Goal: Book appointment/travel/reservation

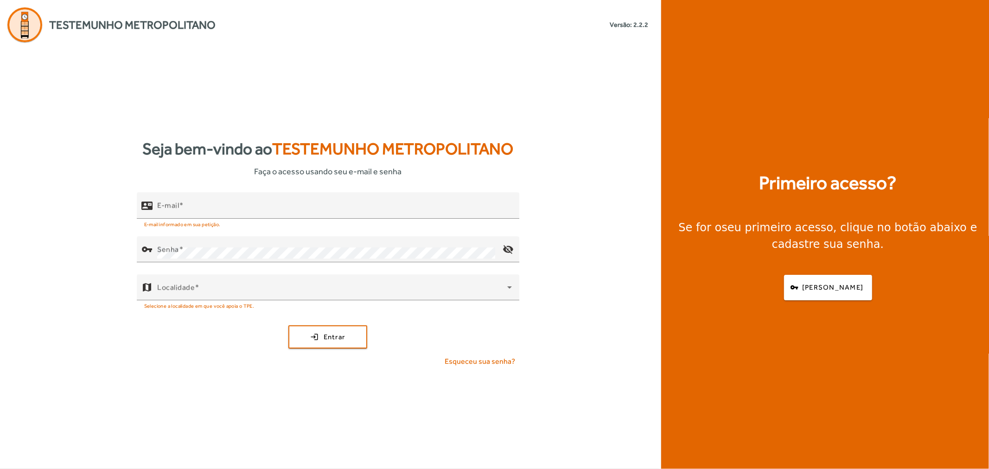
click at [67, 266] on div "contact_mail E-mail E-mail informado em sua petição. vpn_key Senha visibility_o…" at bounding box center [327, 283] width 655 height 182
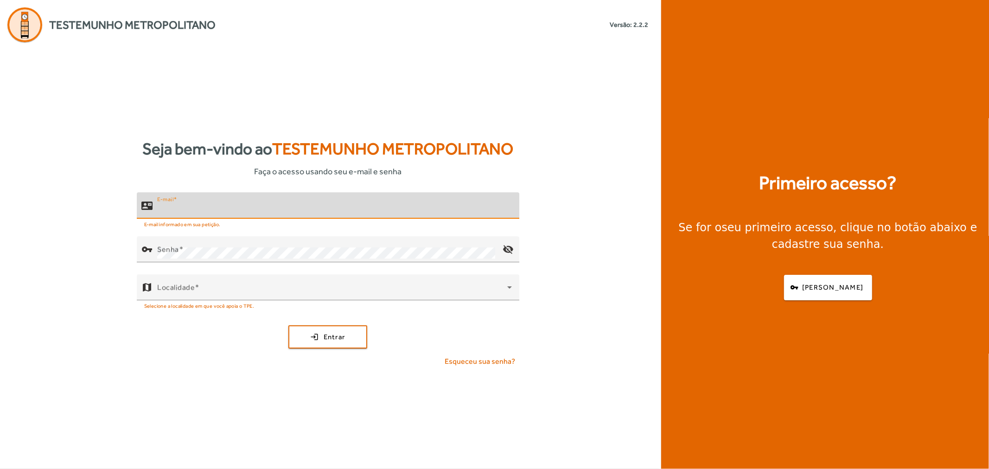
click at [210, 204] on input "E-mail" at bounding box center [334, 209] width 355 height 11
paste input "**********"
type input "**********"
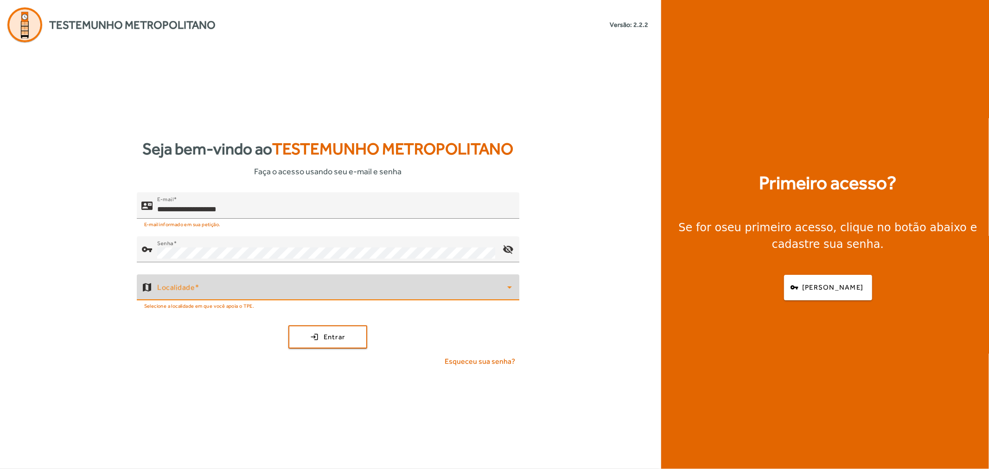
click at [274, 292] on span at bounding box center [332, 291] width 350 height 11
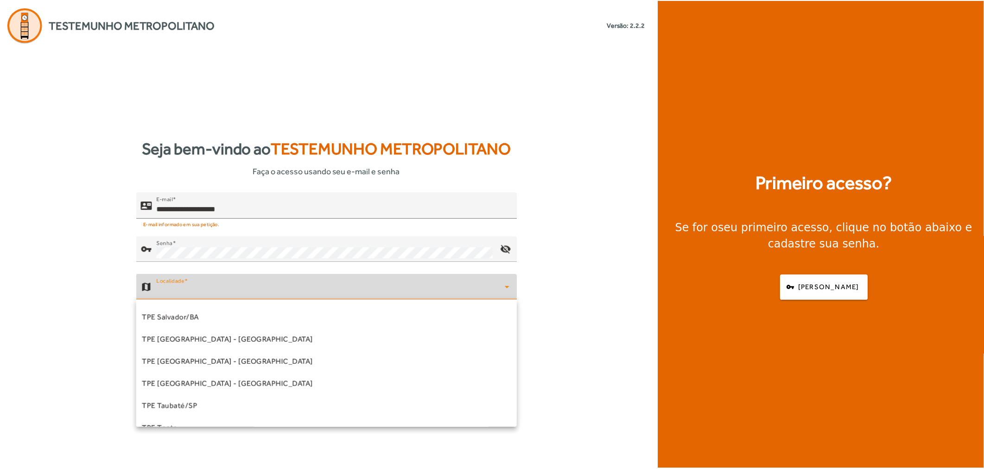
scroll to position [255, 0]
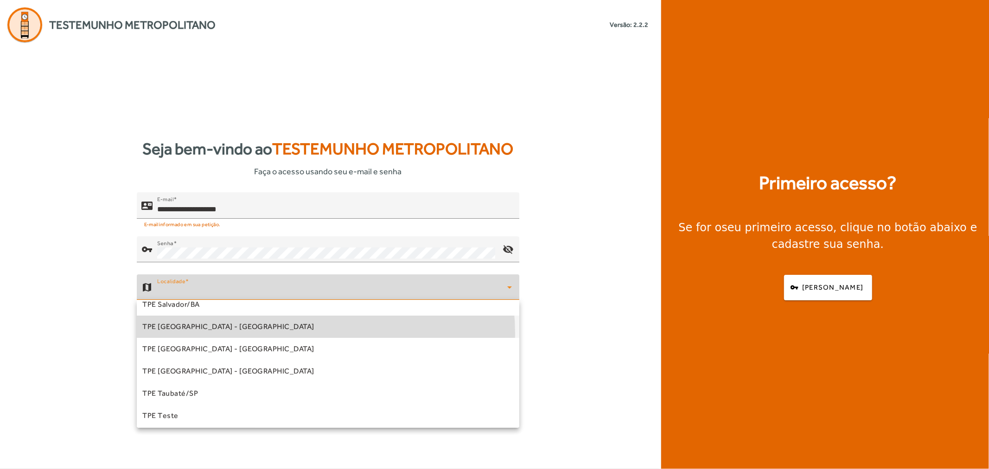
click at [248, 334] on mat-option "TPE [GEOGRAPHIC_DATA] - [GEOGRAPHIC_DATA]" at bounding box center [328, 327] width 382 height 22
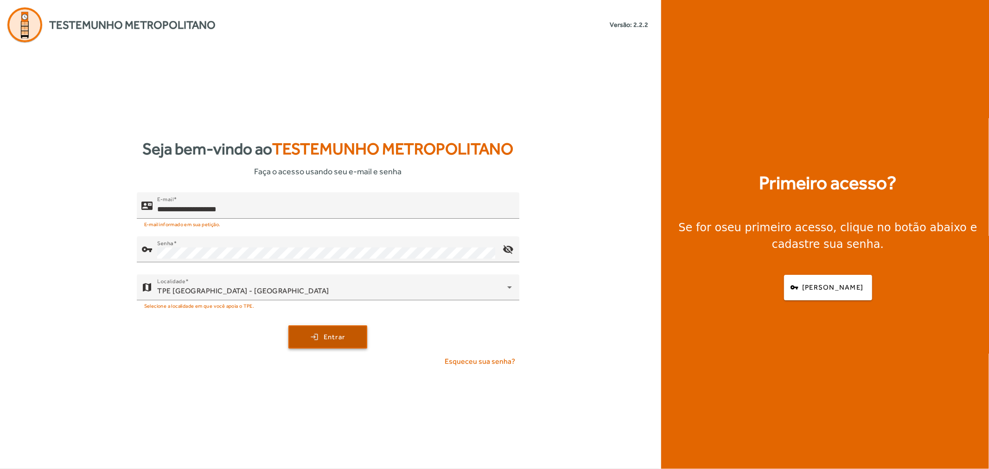
click at [315, 330] on span "submit" at bounding box center [327, 337] width 77 height 22
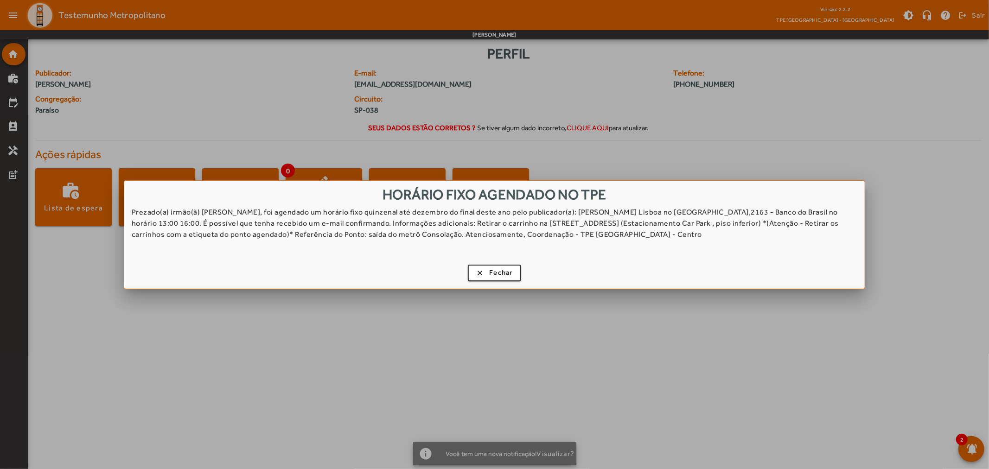
click at [429, 270] on div "clear Fechar" at bounding box center [494, 275] width 741 height 28
click at [485, 277] on span "button" at bounding box center [494, 273] width 51 height 22
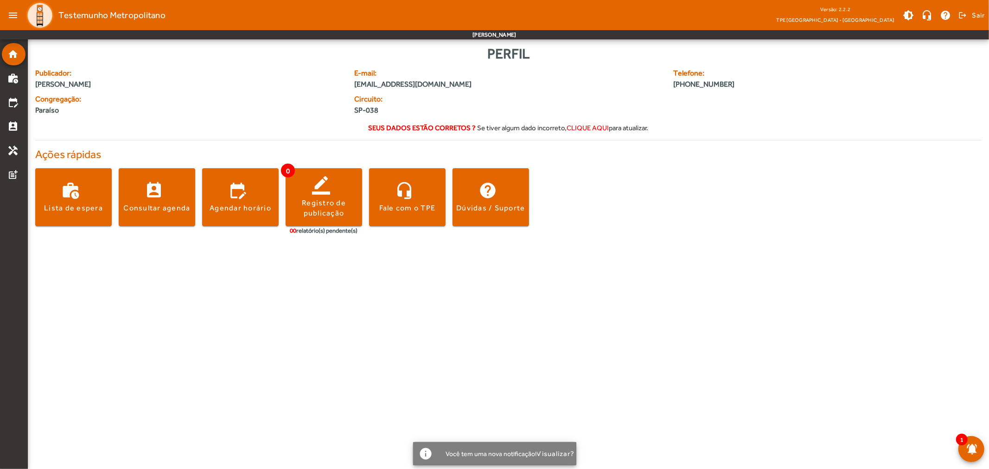
click at [386, 291] on body "menu Testemunho Metropolitano Versão: 2.2.2 TPE [GEOGRAPHIC_DATA] - Centro brig…" at bounding box center [494, 234] width 989 height 469
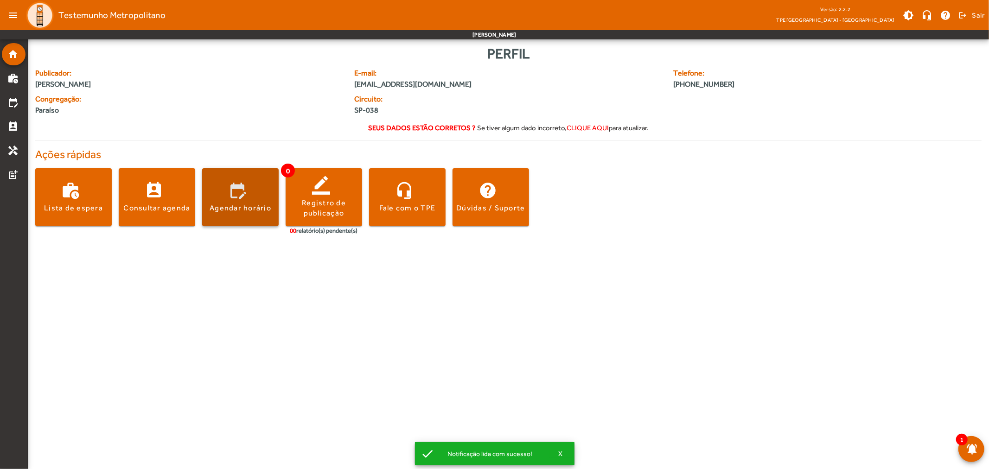
click at [243, 207] on div "Agendar horário" at bounding box center [241, 208] width 62 height 10
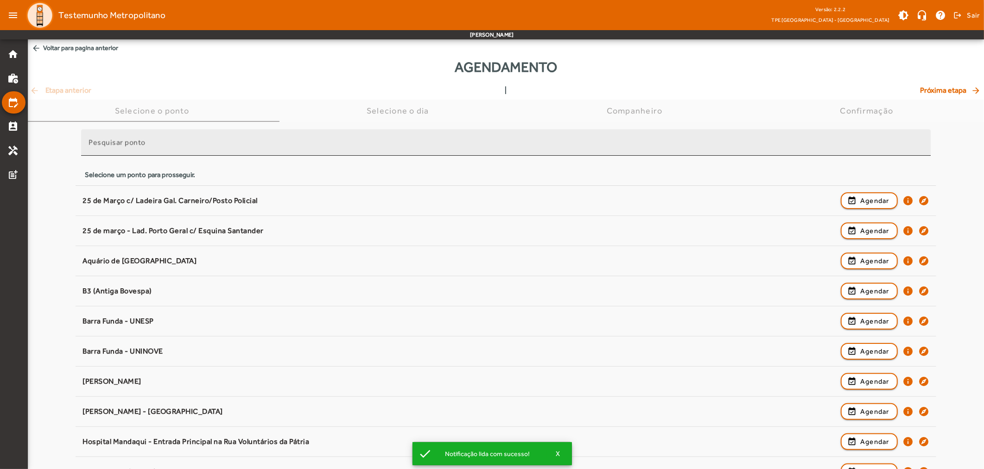
click at [287, 136] on div "Pesquisar ponto" at bounding box center [506, 142] width 835 height 26
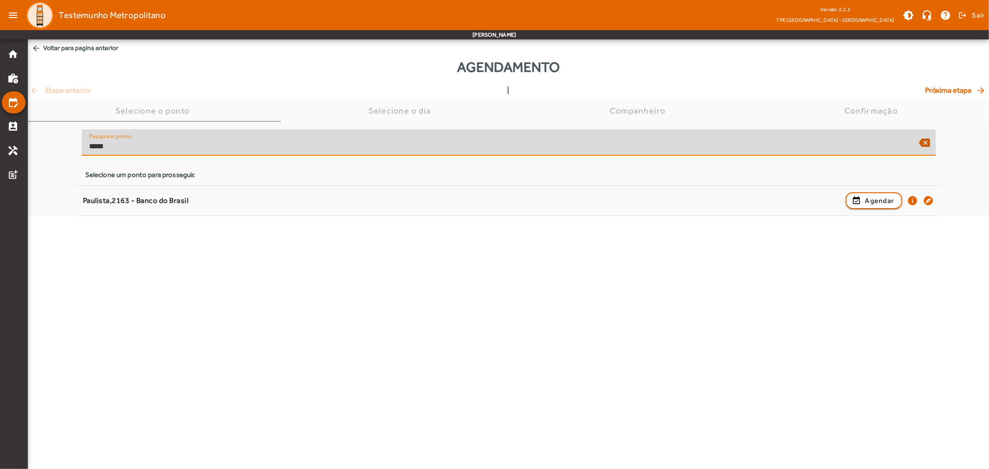
type input "*****"
click at [250, 252] on body "menu Testemunho Metropolitano Versão: 2.2.2 TPE [GEOGRAPHIC_DATA] - Centro brig…" at bounding box center [494, 234] width 989 height 469
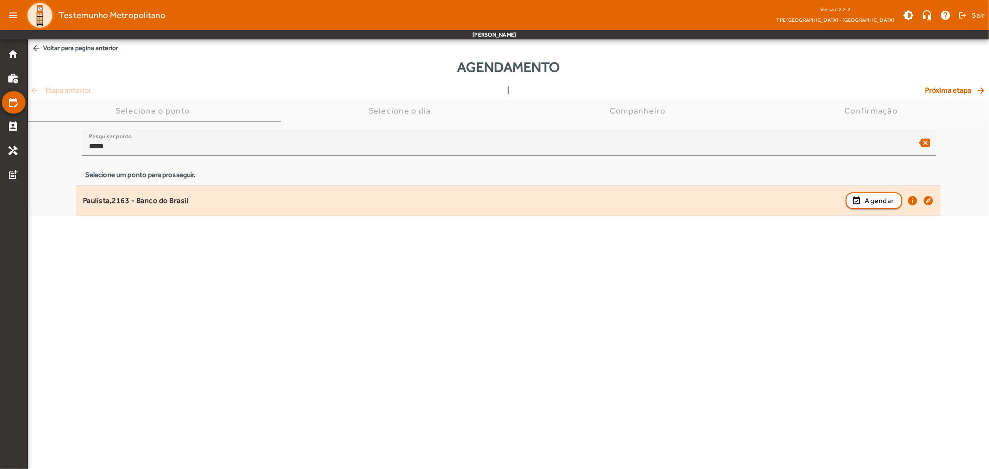
click at [287, 202] on div "Paulista,2163 - Banco do Brasil" at bounding box center [462, 201] width 758 height 10
click at [875, 198] on span "Agendar" at bounding box center [879, 200] width 29 height 11
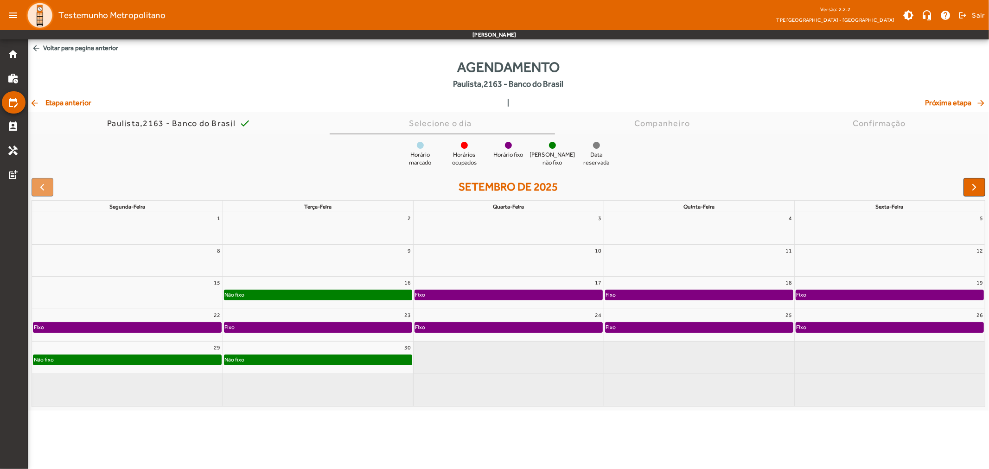
click at [731, 136] on div "Horário marcado Horários ocupados [PERSON_NAME] fixo [PERSON_NAME] não fixo Dat…" at bounding box center [508, 272] width 961 height 276
click at [979, 186] on span "button" at bounding box center [974, 187] width 11 height 11
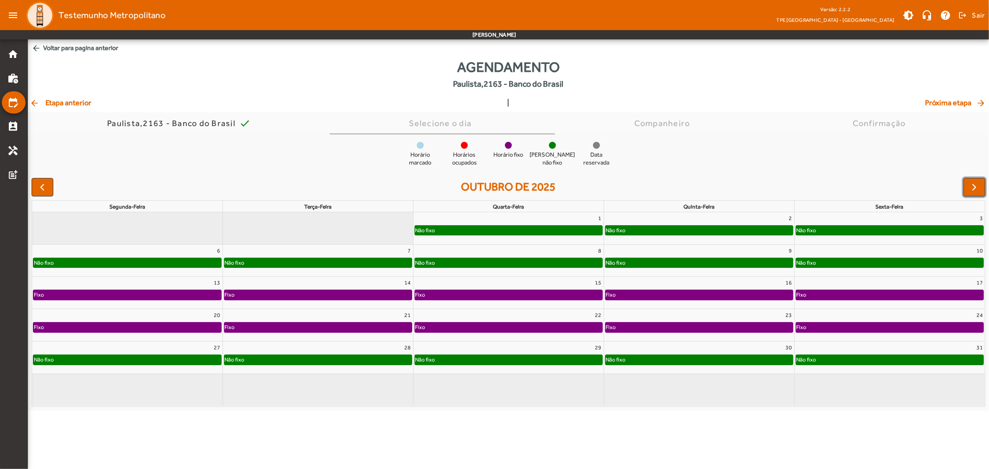
click at [634, 293] on div "Fixo" at bounding box center [698, 294] width 187 height 9
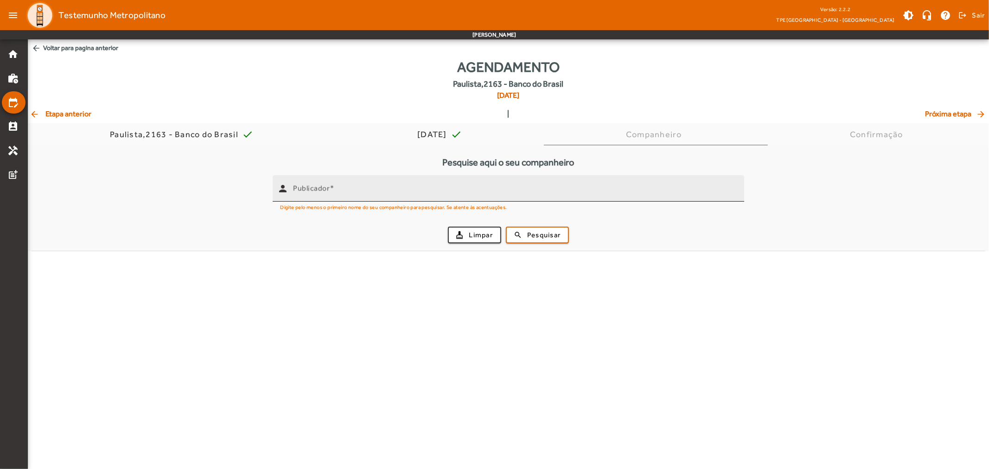
click at [457, 191] on input "Publicador" at bounding box center [515, 192] width 444 height 11
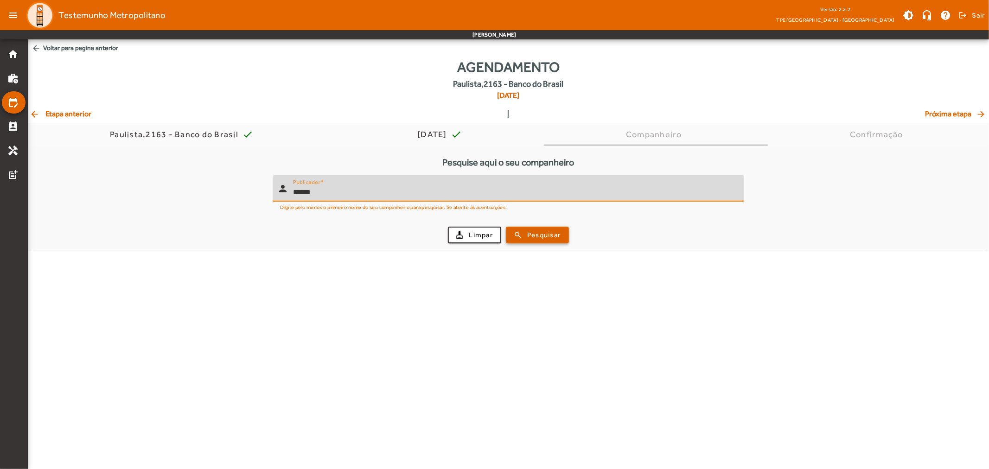
type input "******"
click at [528, 239] on span "Pesquisar" at bounding box center [543, 235] width 33 height 11
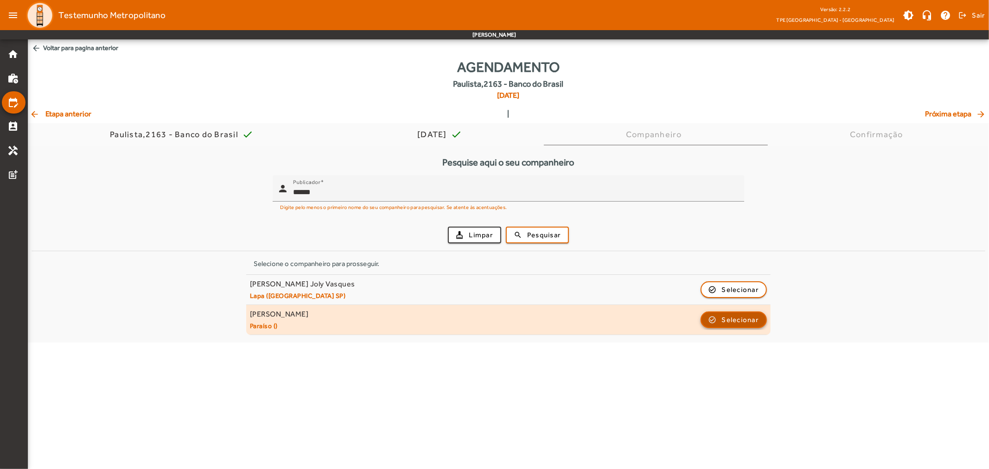
click at [726, 319] on span "Selecionar" at bounding box center [740, 319] width 37 height 11
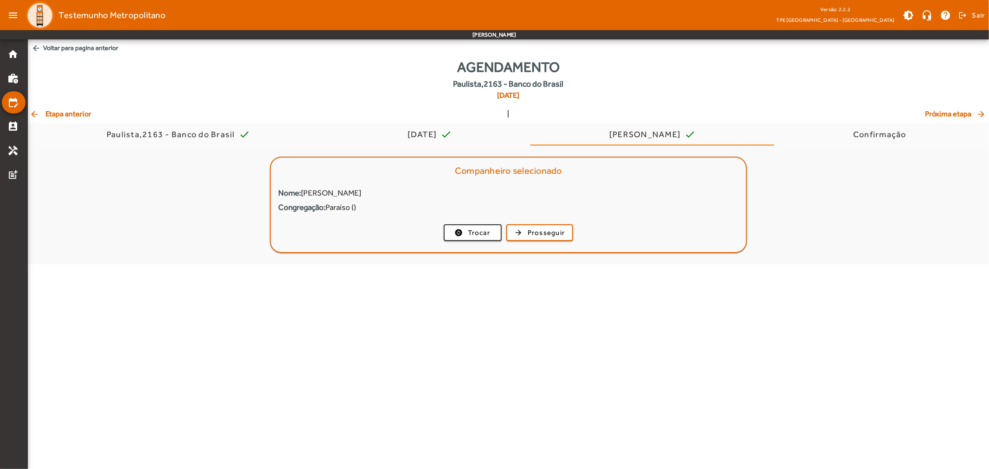
click at [378, 214] on mat-card "Companheiro selecionado Nome: [PERSON_NAME] Congregação: Paraíso () change_circ…" at bounding box center [508, 205] width 477 height 96
click at [525, 232] on span "button" at bounding box center [539, 233] width 65 height 22
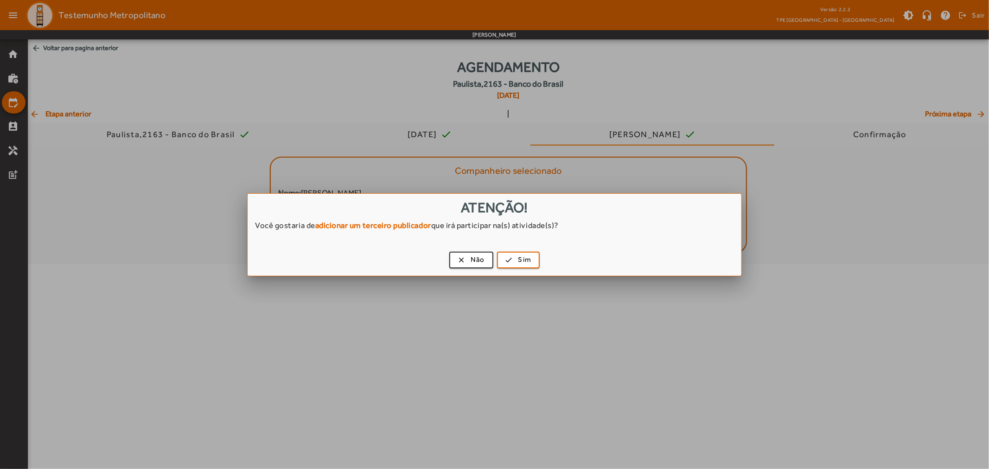
click at [466, 222] on div "Você gostaria de adicionar um terceiro publicador que irá participar na(s) ativ…" at bounding box center [495, 230] width 494 height 20
click at [472, 260] on span "Não" at bounding box center [478, 259] width 14 height 11
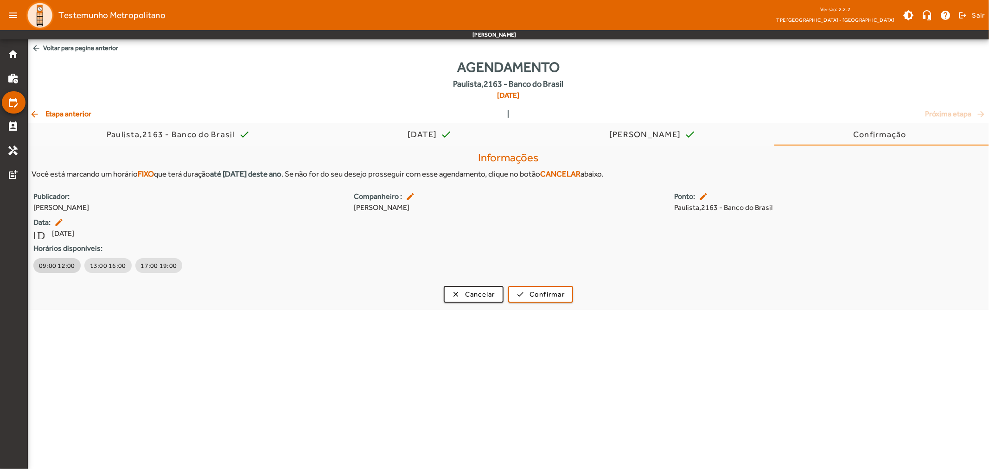
click at [49, 263] on span "09:00 12:00" at bounding box center [57, 265] width 36 height 9
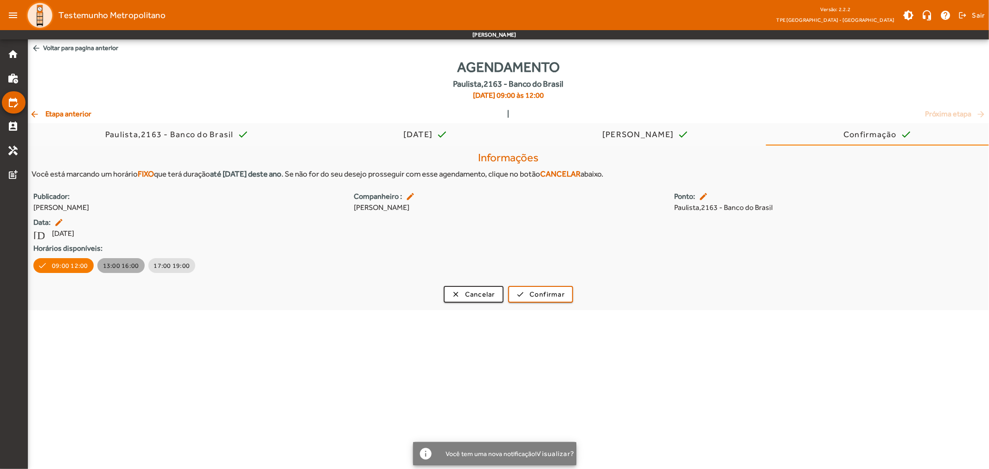
click at [114, 261] on span "13:00 16:00" at bounding box center [121, 265] width 36 height 9
click at [337, 234] on div "[DATE] [DATE]" at bounding box center [187, 233] width 309 height 11
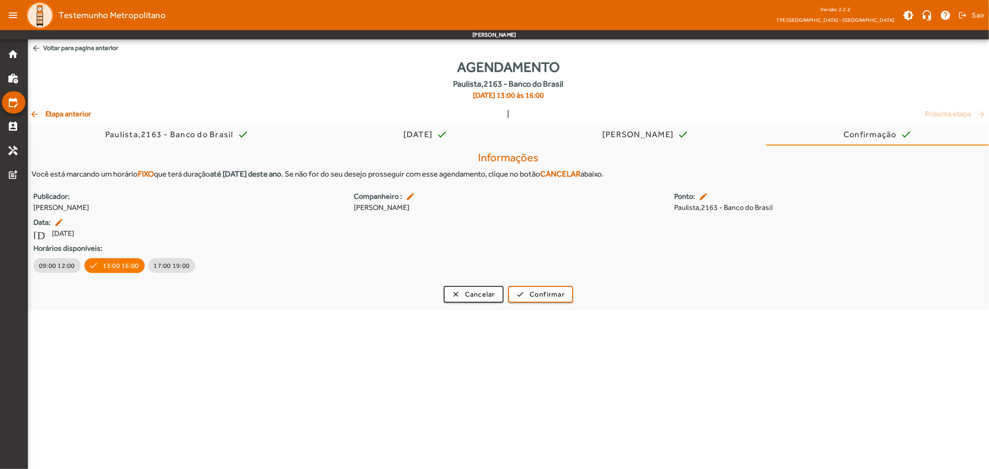
click at [521, 207] on span "[PERSON_NAME]" at bounding box center [508, 207] width 309 height 11
drag, startPoint x: 122, startPoint y: 169, endPoint x: 234, endPoint y: 182, distance: 112.5
click at [234, 182] on div "Informações Você está marcando um horário FIXO que terá duração até [DATE] dest…" at bounding box center [508, 165] width 961 height 36
click at [257, 174] on strong "até [DATE] deste ano" at bounding box center [245, 173] width 71 height 9
drag, startPoint x: 257, startPoint y: 174, endPoint x: 342, endPoint y: 169, distance: 85.0
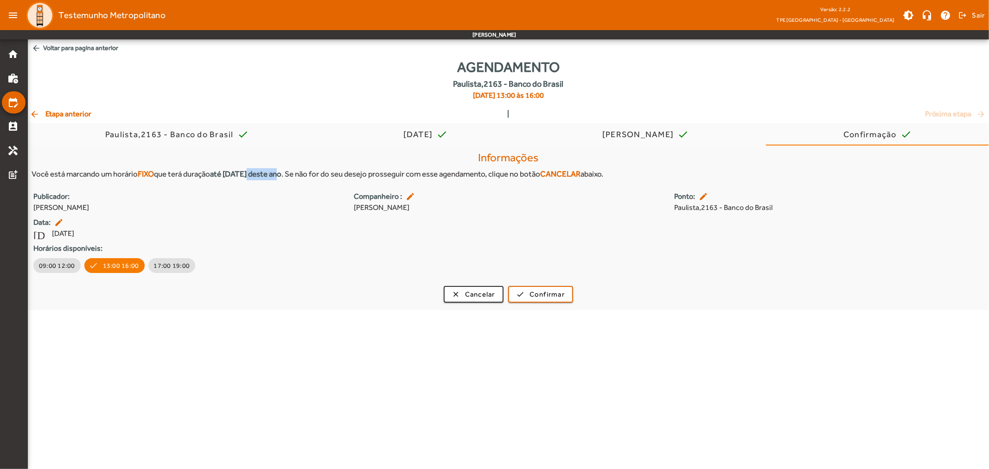
click at [281, 171] on strong "até [DATE] deste ano" at bounding box center [245, 173] width 71 height 9
click at [446, 183] on div "Informações Você está marcando um horário FIXO que terá duração até [DATE] dest…" at bounding box center [508, 165] width 961 height 36
click at [580, 172] on strong "CANCELAR" at bounding box center [560, 173] width 40 height 9
click at [489, 205] on span "[PERSON_NAME]" at bounding box center [508, 207] width 309 height 11
click at [444, 228] on div "Publicador: [PERSON_NAME] Companheiro : edit [PERSON_NAME]: edit Paulista,2163 …" at bounding box center [508, 233] width 961 height 84
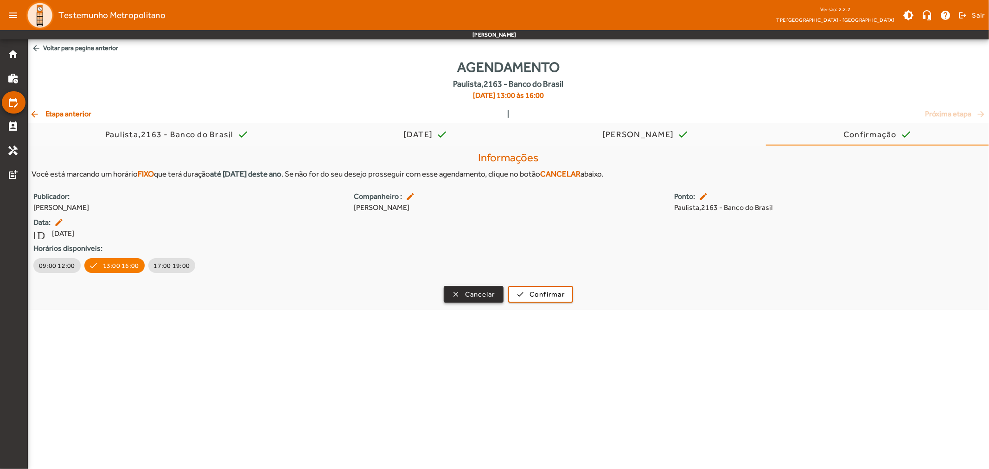
click at [480, 296] on span "Cancelar" at bounding box center [480, 294] width 30 height 11
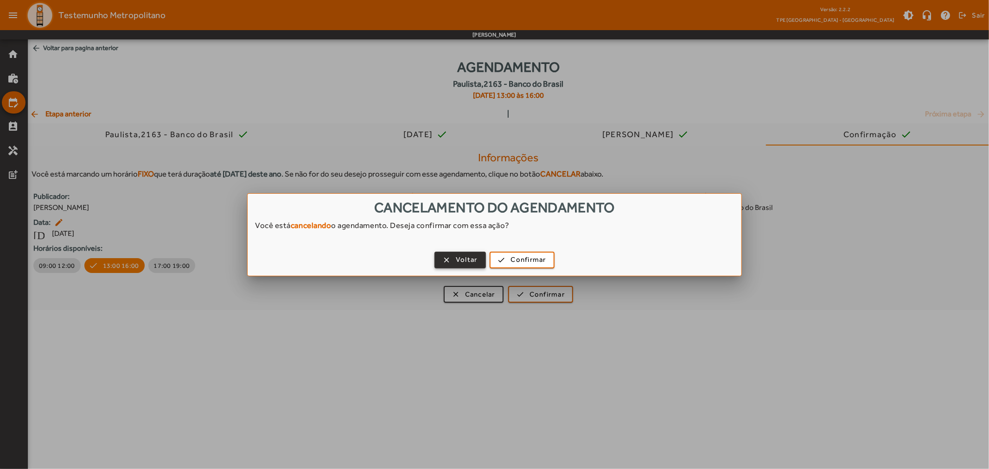
click at [462, 258] on span "Voltar" at bounding box center [467, 259] width 22 height 11
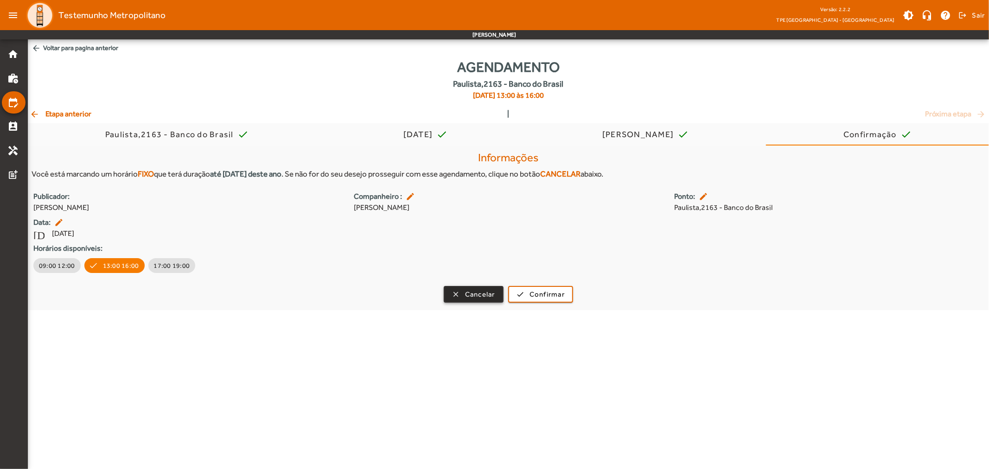
click at [493, 291] on span "Cancelar" at bounding box center [480, 294] width 30 height 11
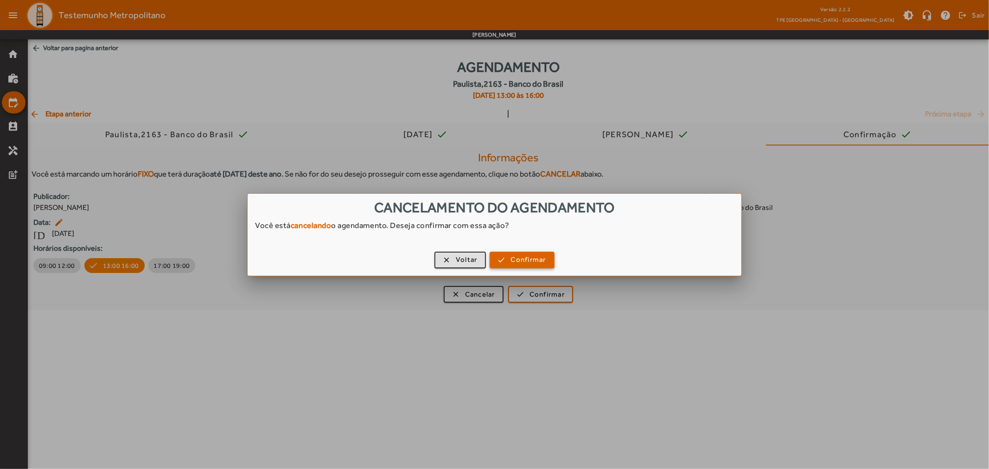
click at [516, 263] on span "Confirmar" at bounding box center [528, 259] width 35 height 11
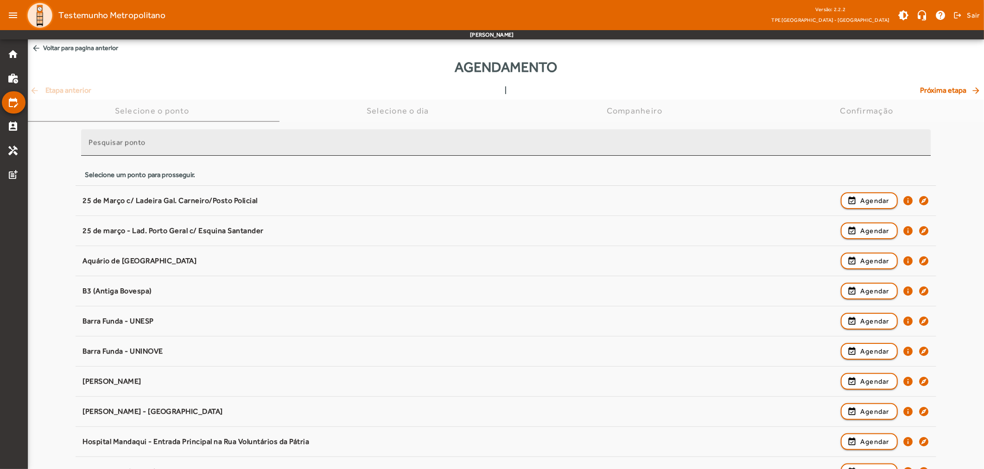
click at [211, 138] on div "Pesquisar ponto" at bounding box center [506, 142] width 835 height 26
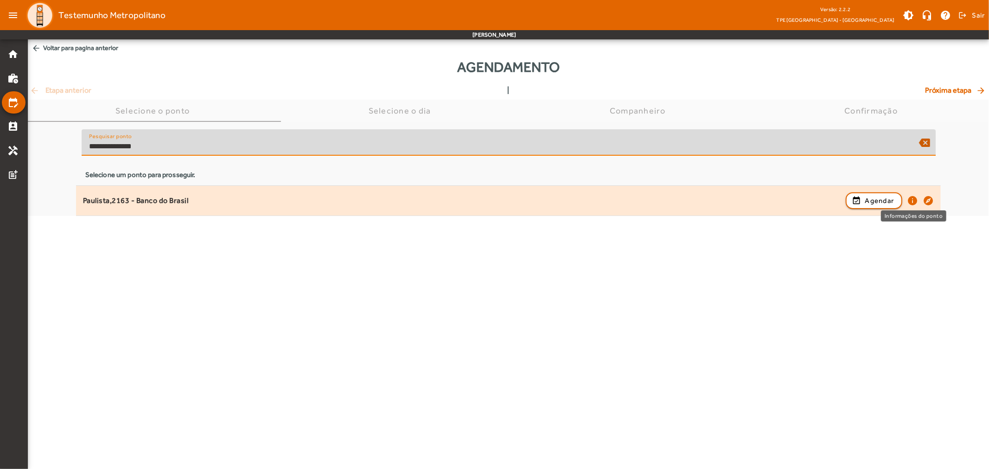
type input "**********"
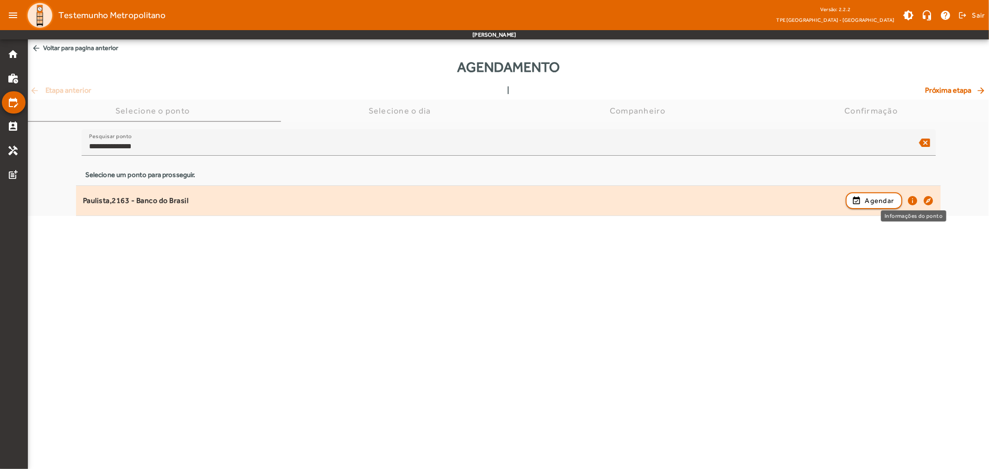
click at [911, 199] on mat-icon "info" at bounding box center [912, 200] width 11 height 11
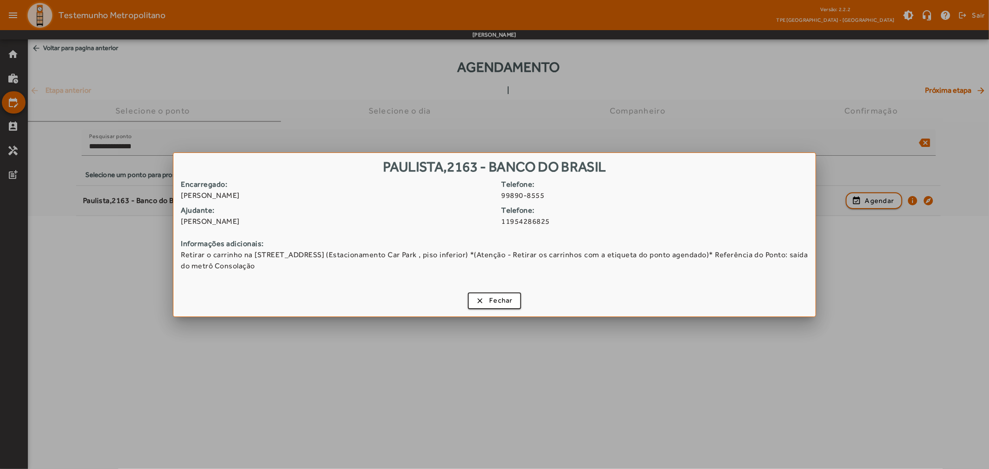
click at [409, 273] on div "Encarregado: [PERSON_NAME] Telefone: [PHONE_NUMBER] Ajudante: [PERSON_NAME] Tel…" at bounding box center [494, 233] width 642 height 109
click at [491, 297] on span "Fechar" at bounding box center [501, 300] width 24 height 11
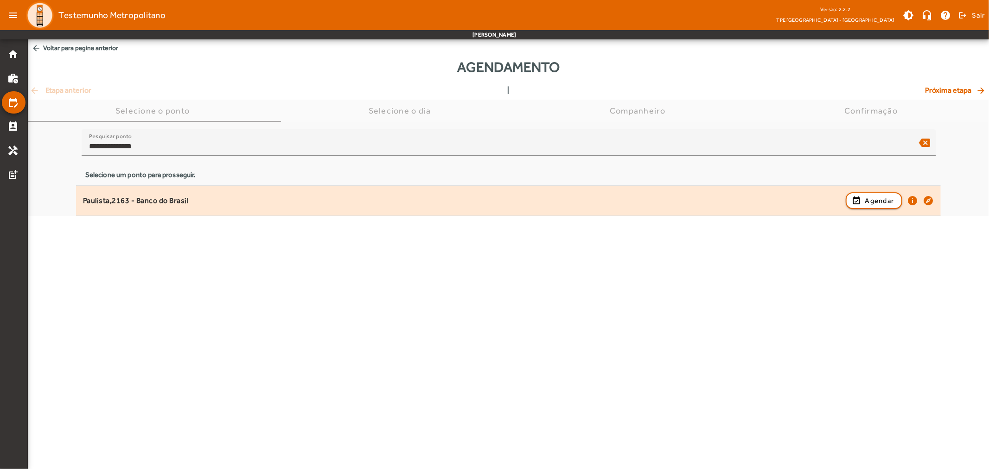
click at [261, 201] on div "Paulista,2163 - Banco do Brasil" at bounding box center [462, 201] width 758 height 10
click at [487, 204] on div "Paulista,2163 - Banco do Brasil" at bounding box center [462, 201] width 758 height 10
click at [861, 201] on span "button" at bounding box center [873, 201] width 55 height 22
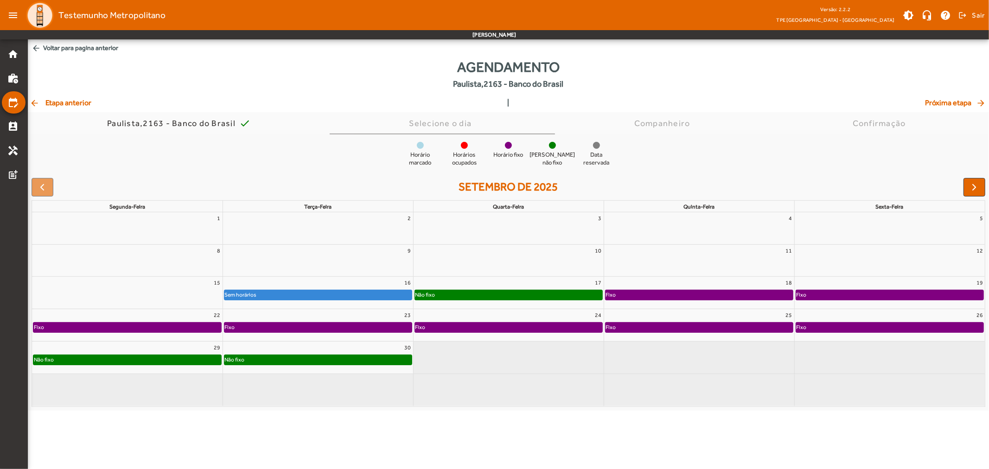
click at [827, 327] on div "Fixo" at bounding box center [890, 327] width 188 height 9
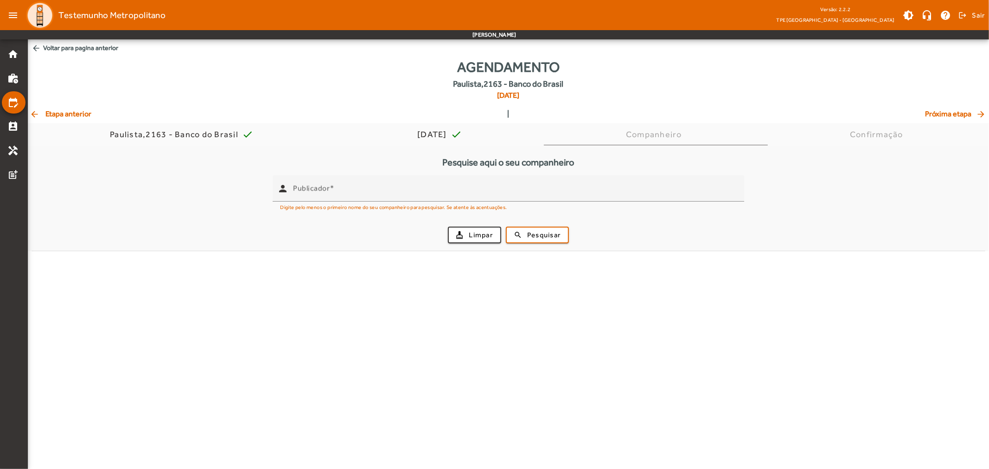
click at [510, 306] on body "menu Testemunho Metropolitano Versão: 2.2.2 TPE [GEOGRAPHIC_DATA] - Centro brig…" at bounding box center [494, 234] width 989 height 469
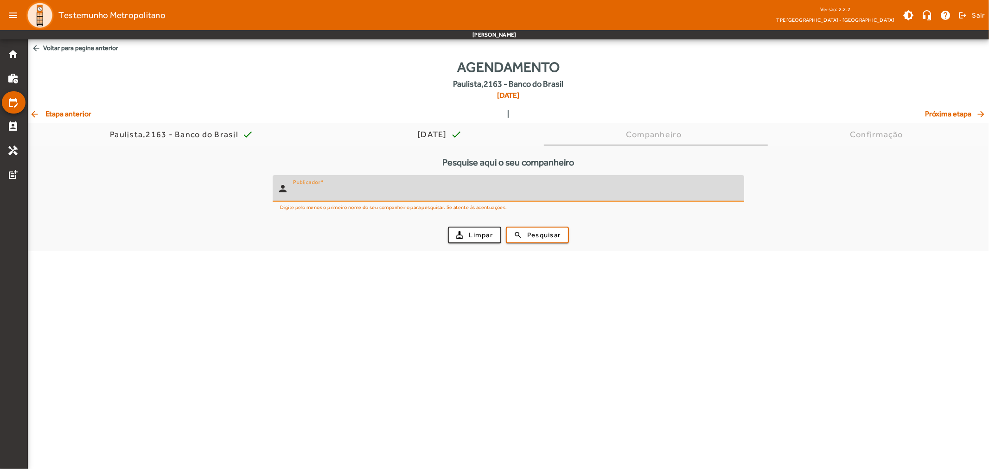
click at [458, 195] on input "Publicador" at bounding box center [515, 192] width 444 height 11
type input "******"
click at [555, 228] on span "submit" at bounding box center [537, 235] width 61 height 22
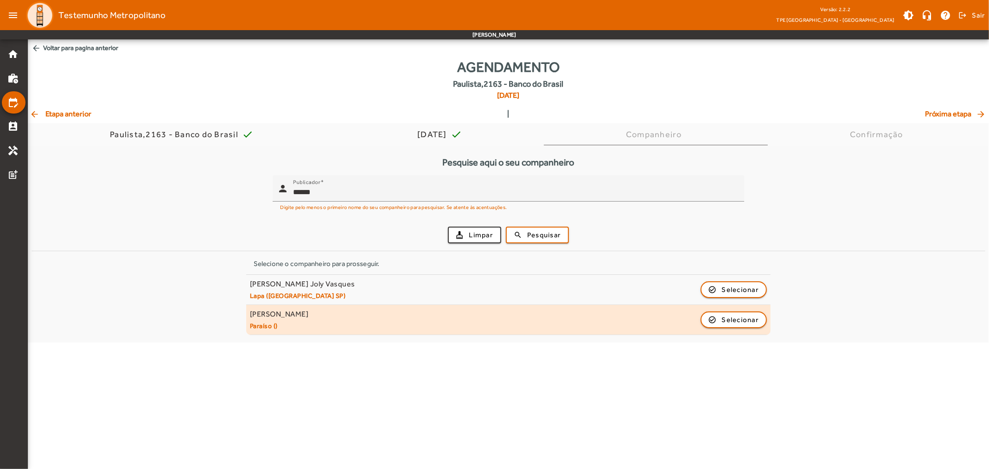
click at [383, 321] on div "[PERSON_NAME] Lisboa Paraíso () check_circle_outline Selecionar" at bounding box center [508, 320] width 517 height 20
click at [734, 320] on span "Selecionar" at bounding box center [740, 319] width 37 height 11
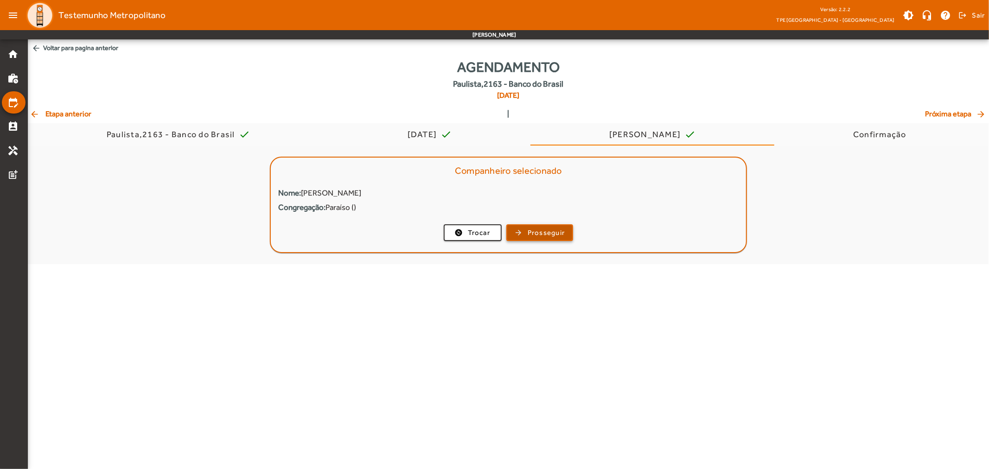
click at [544, 235] on span "Prosseguir" at bounding box center [547, 233] width 38 height 11
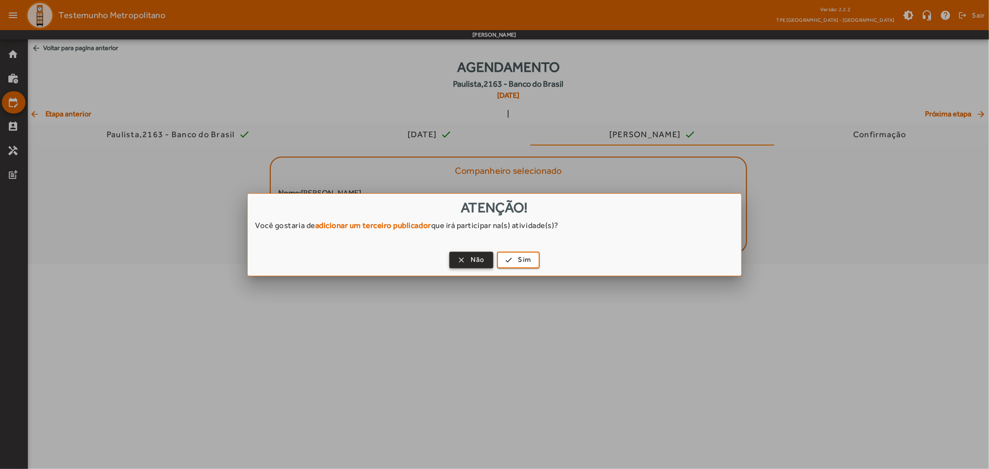
click at [473, 257] on span "Não" at bounding box center [478, 259] width 14 height 11
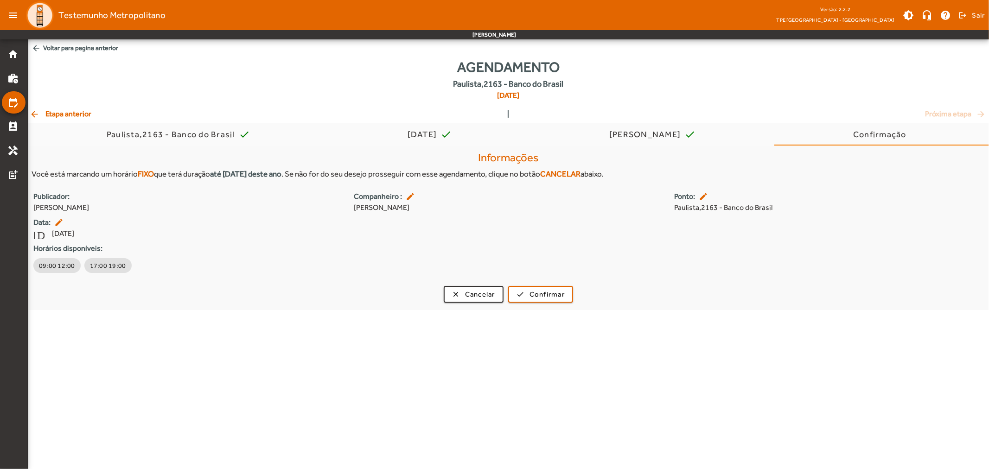
click at [646, 308] on div "Informações Você está marcando um horário FIXO que terá duração até [DATE] dest…" at bounding box center [508, 228] width 961 height 165
click at [184, 289] on div "clear Cancelar check Confirmar" at bounding box center [508, 294] width 961 height 17
click at [475, 296] on span "Cancelar" at bounding box center [480, 294] width 30 height 11
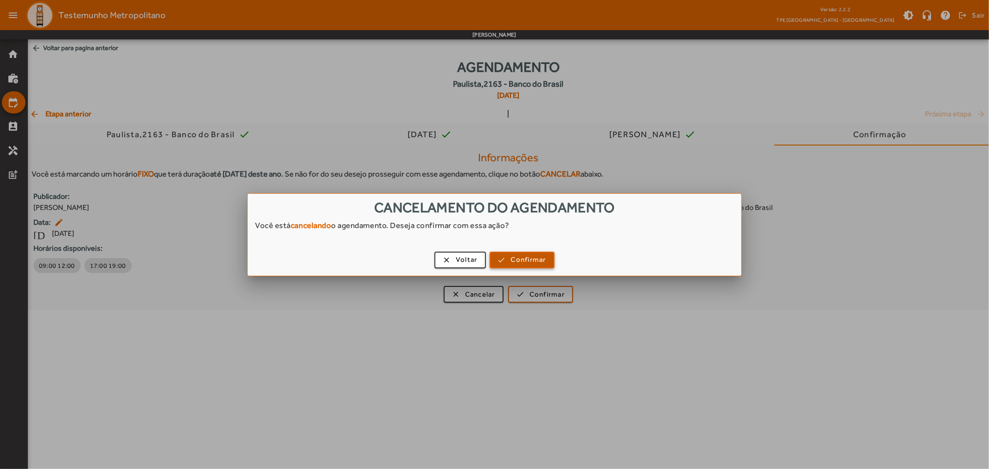
click at [528, 261] on span "Confirmar" at bounding box center [528, 259] width 35 height 11
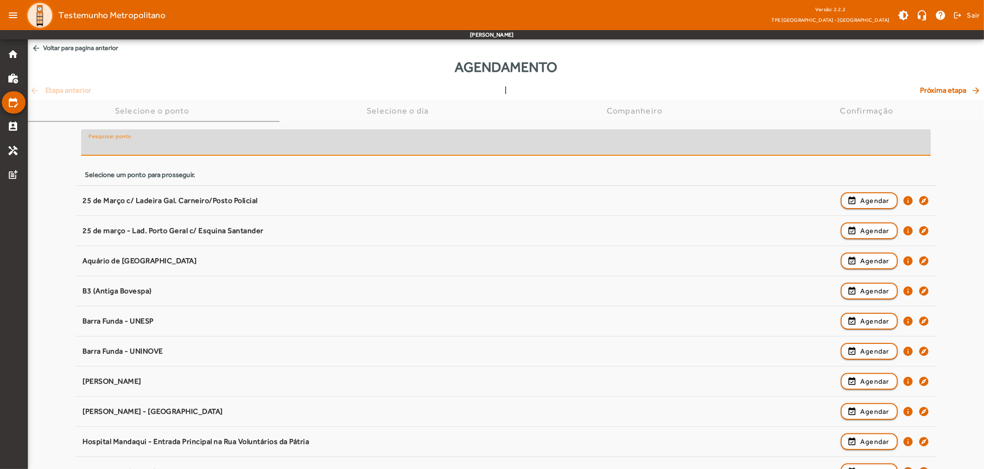
click at [423, 149] on input "Pesquisar ponto" at bounding box center [506, 146] width 835 height 11
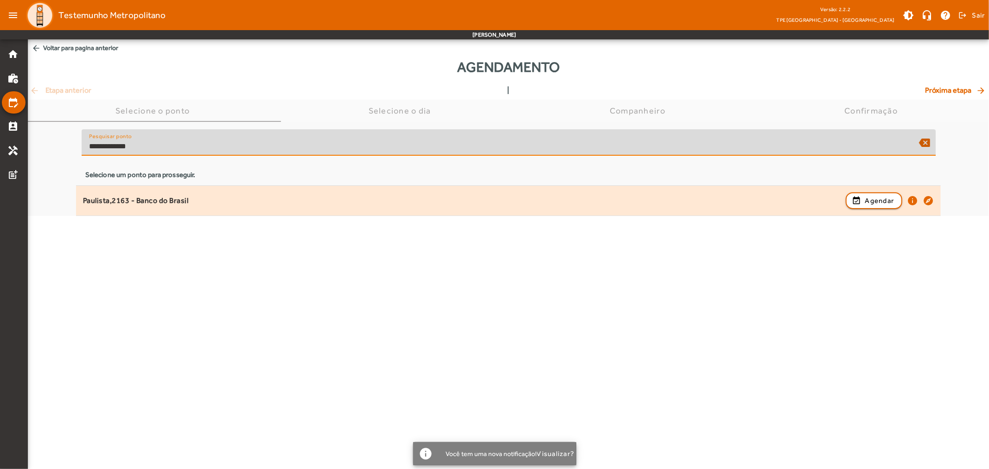
type input "**********"
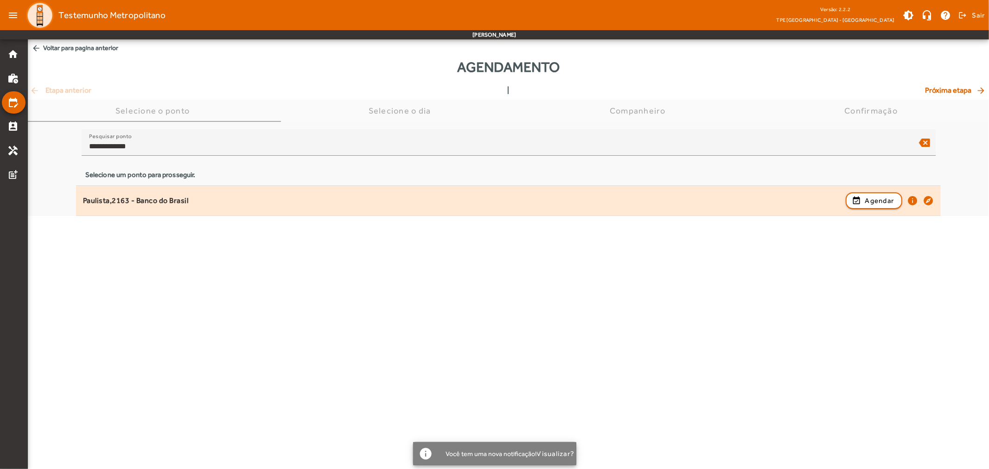
click at [430, 205] on div "Paulista,2163 - Banco do Brasil" at bounding box center [462, 201] width 758 height 10
click at [859, 193] on span "button" at bounding box center [873, 201] width 55 height 22
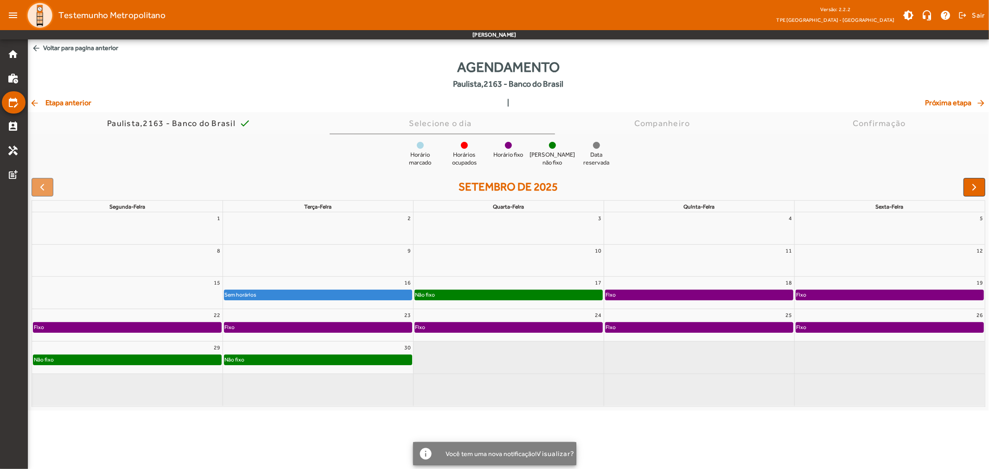
click at [828, 295] on div "Fixo" at bounding box center [890, 294] width 188 height 9
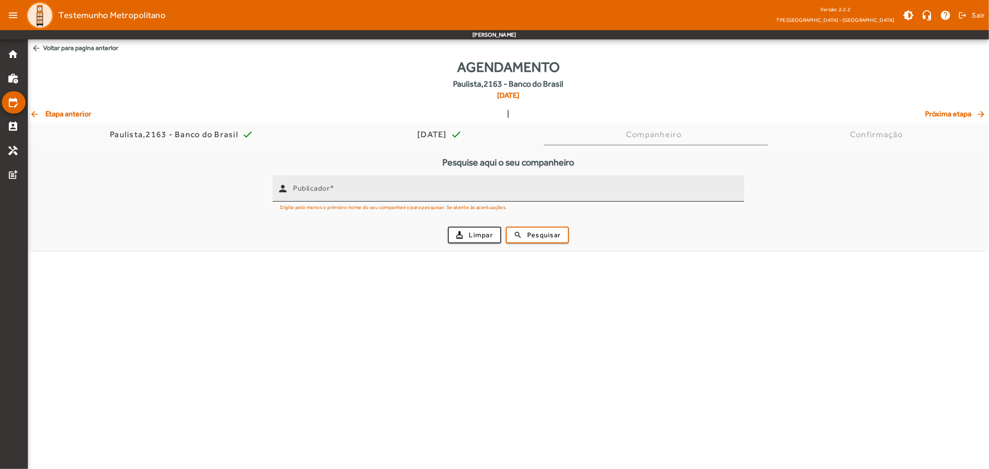
click at [315, 188] on mat-label "Publicador" at bounding box center [311, 188] width 37 height 9
click at [315, 188] on input "Publicador" at bounding box center [515, 192] width 444 height 11
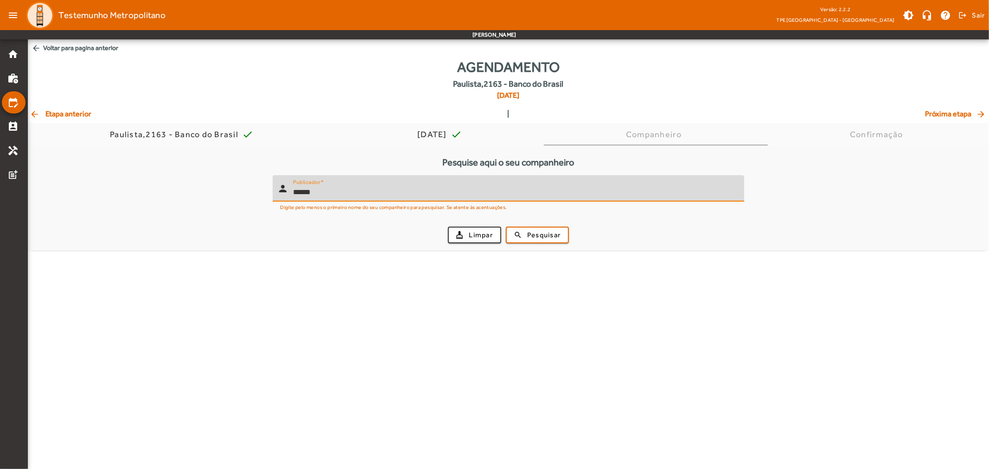
type input "******"
click at [506, 227] on button "search Pesquisar" at bounding box center [537, 235] width 63 height 17
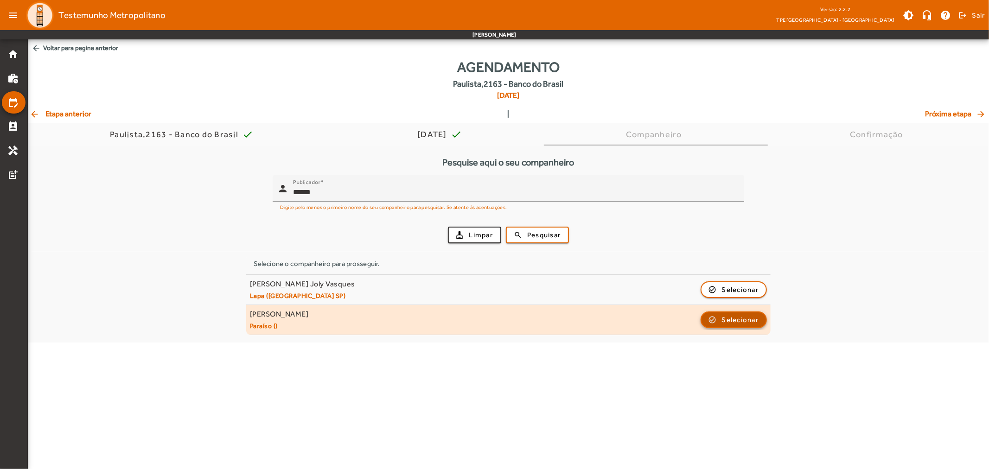
click at [717, 319] on span "button" at bounding box center [733, 320] width 65 height 22
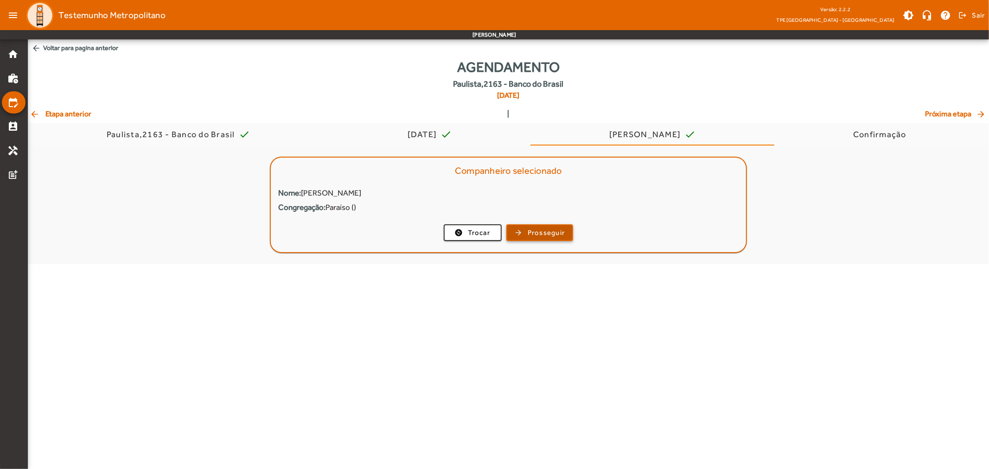
click at [546, 231] on span "Prosseguir" at bounding box center [547, 233] width 38 height 11
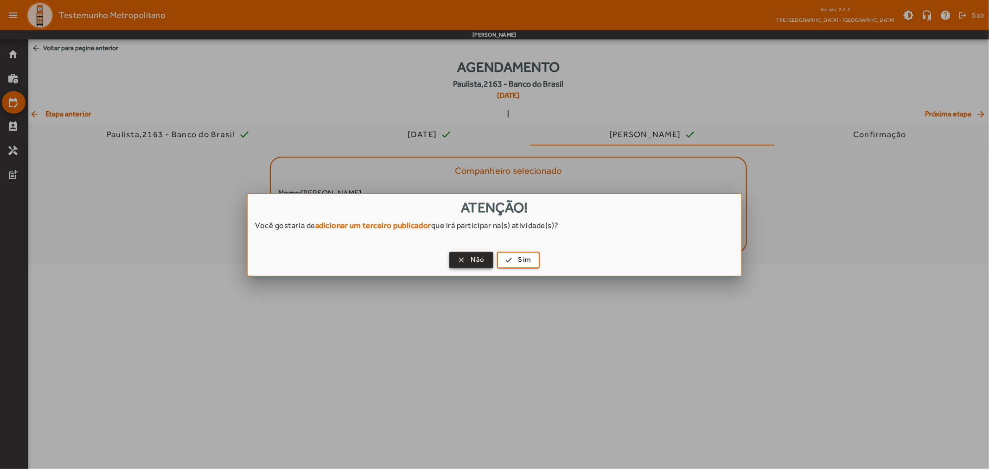
click at [482, 256] on span "Não" at bounding box center [478, 259] width 14 height 11
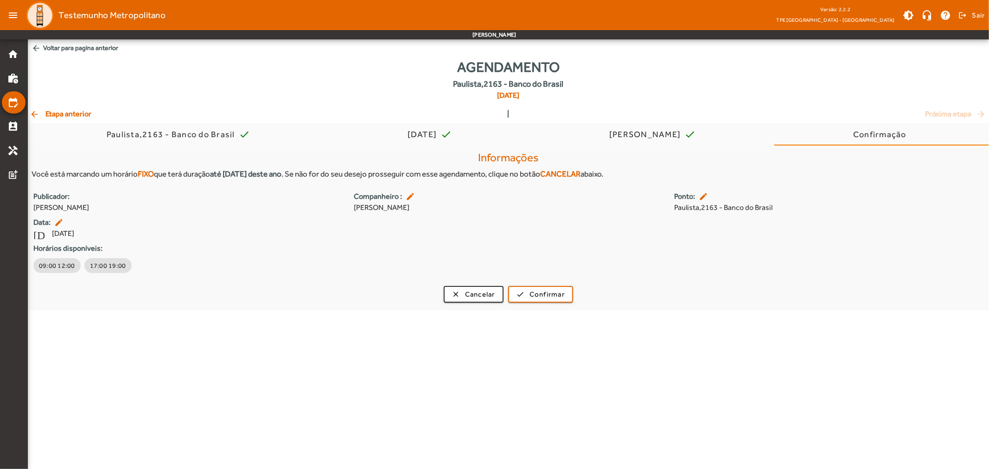
click at [270, 263] on div "09:00 12:00 17:00 19:00" at bounding box center [505, 265] width 950 height 19
click at [85, 293] on div "clear Cancelar check Confirmar" at bounding box center [508, 294] width 961 height 17
click at [408, 204] on span "[PERSON_NAME]" at bounding box center [508, 207] width 309 height 11
click at [342, 235] on div "[DATE] [DATE]" at bounding box center [187, 233] width 309 height 11
click at [218, 270] on div "09:00 12:00 17:00 19:00" at bounding box center [505, 265] width 950 height 19
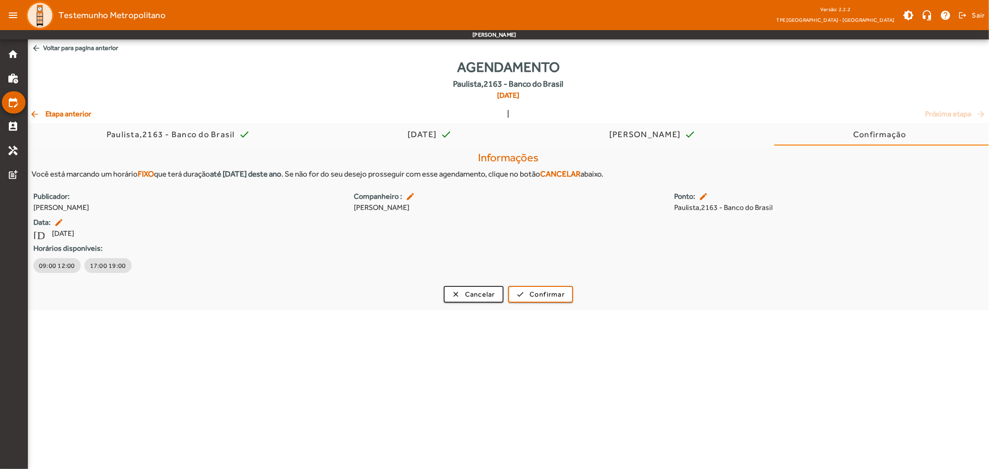
click at [404, 305] on div "Informações Você está marcando um horário FIXO que terá duração até [DATE] dest…" at bounding box center [508, 228] width 961 height 165
click at [474, 297] on span "Cancelar" at bounding box center [480, 294] width 30 height 11
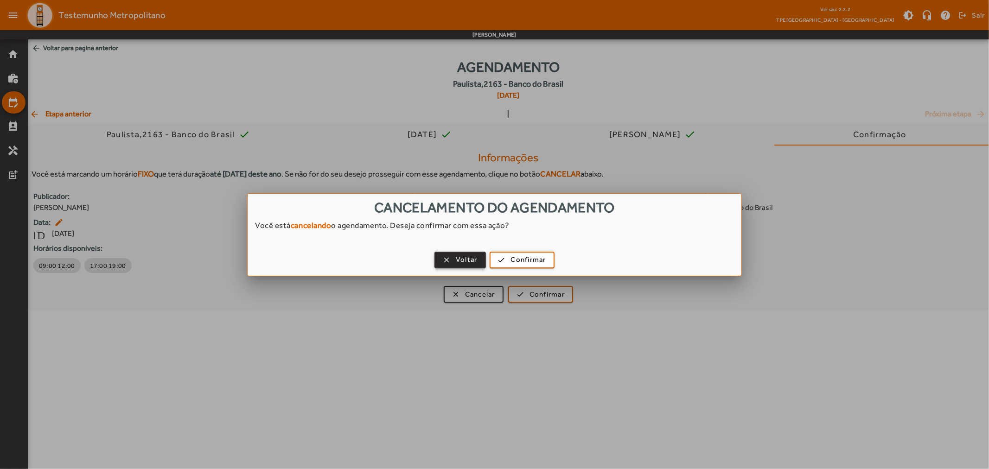
click at [458, 261] on span "Voltar" at bounding box center [467, 259] width 22 height 11
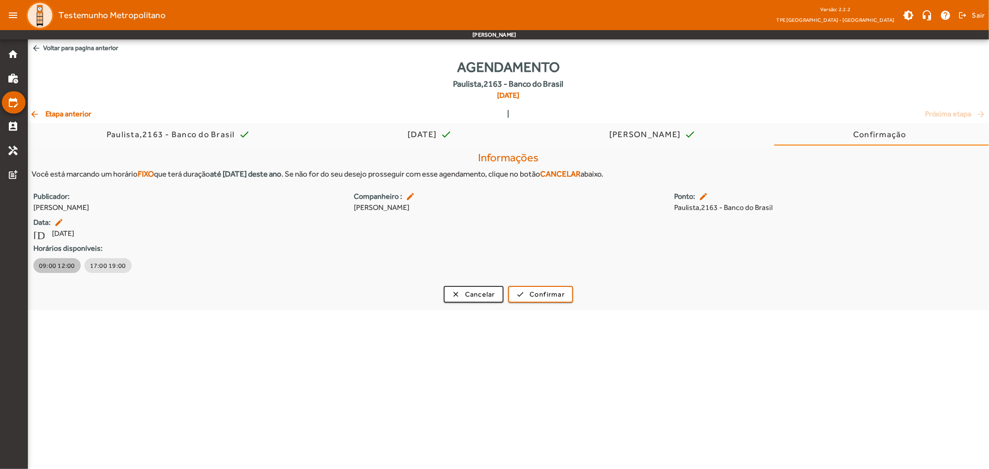
click at [342, 270] on div "09:00 12:00 17:00 19:00" at bounding box center [505, 265] width 950 height 19
drag, startPoint x: 59, startPoint y: 238, endPoint x: 86, endPoint y: 250, distance: 29.5
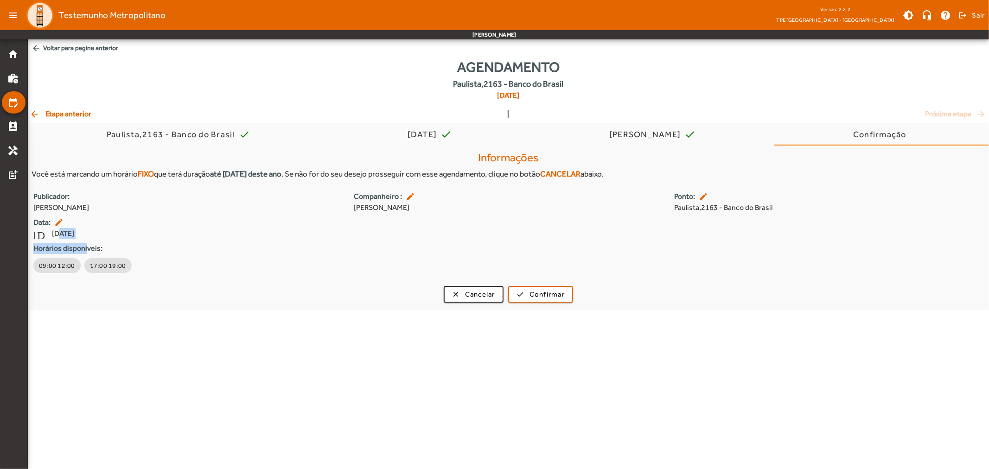
click at [86, 250] on div "Publicador: [PERSON_NAME] Companheiro : edit [PERSON_NAME]: edit Paulista,2163 …" at bounding box center [508, 233] width 961 height 84
click at [232, 262] on div "09:00 12:00 17:00 19:00" at bounding box center [505, 265] width 950 height 19
click at [181, 277] on form "Informações Você está marcando um horário FIXO que terá duração até [DATE] dest…" at bounding box center [508, 224] width 961 height 155
click at [476, 297] on span "Cancelar" at bounding box center [480, 294] width 30 height 11
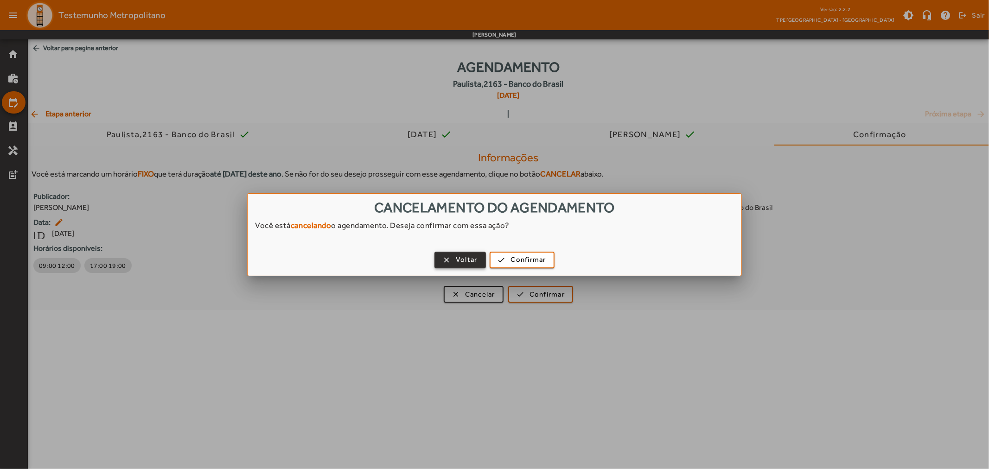
click at [464, 258] on span "Voltar" at bounding box center [467, 259] width 22 height 11
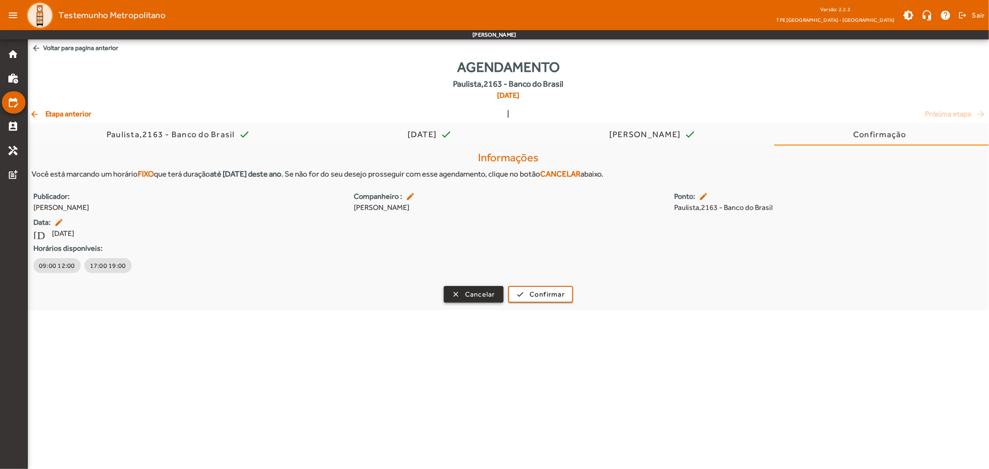
click at [479, 289] on span "Cancelar" at bounding box center [480, 294] width 30 height 11
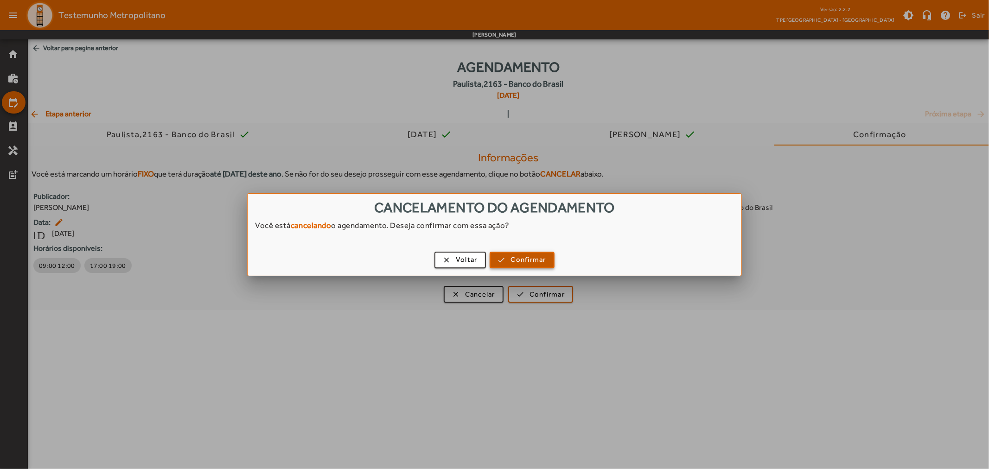
click at [514, 258] on span "Confirmar" at bounding box center [528, 259] width 35 height 11
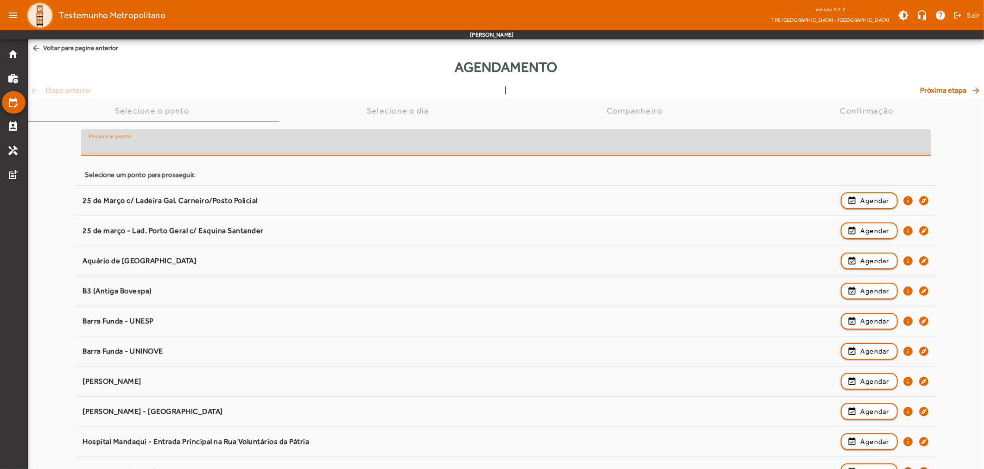
click at [209, 143] on input "Pesquisar ponto" at bounding box center [506, 146] width 835 height 11
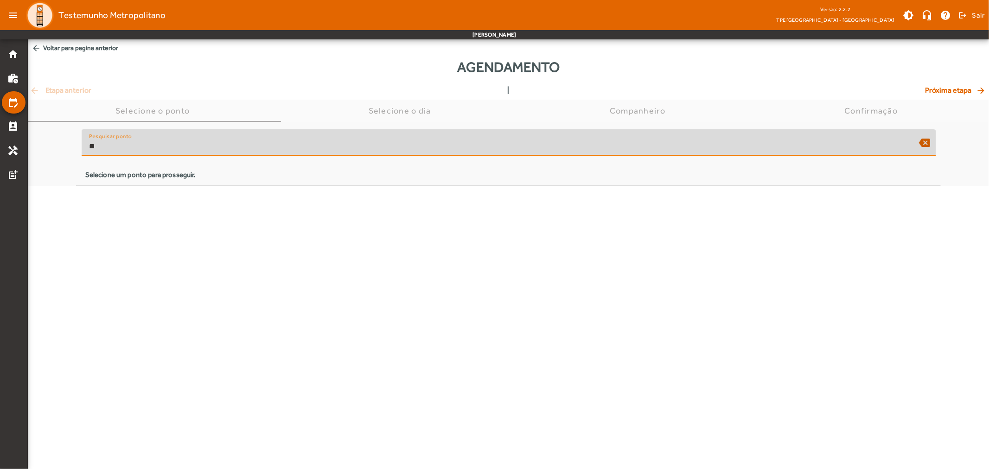
type input "*"
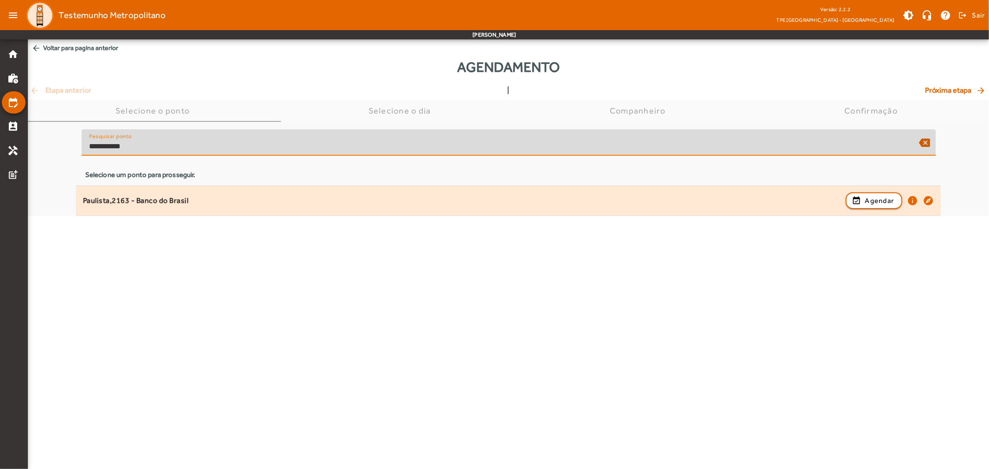
type input "**********"
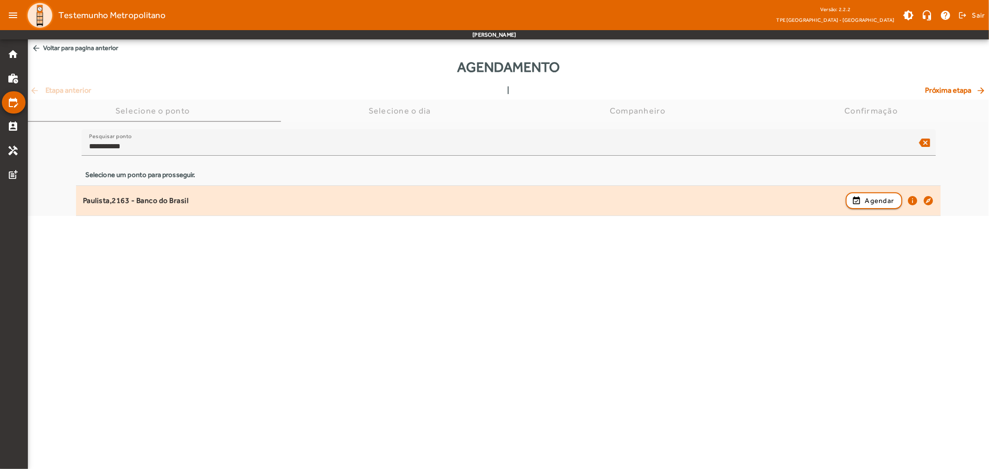
click at [238, 207] on div "Paulista,2163 - Banco do Brasil event_available Agendar info explore" at bounding box center [508, 201] width 851 height 20
click at [873, 196] on span "Agendar" at bounding box center [879, 200] width 29 height 11
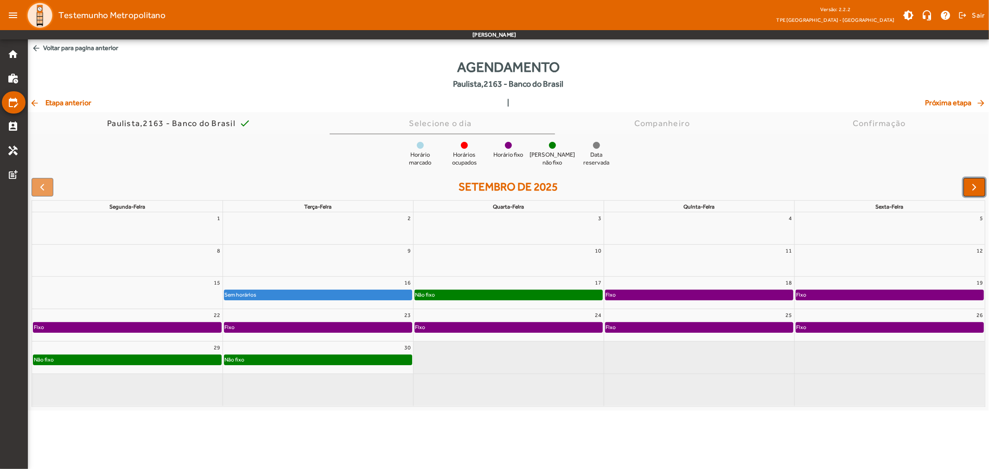
click at [972, 188] on span "button" at bounding box center [974, 187] width 11 height 11
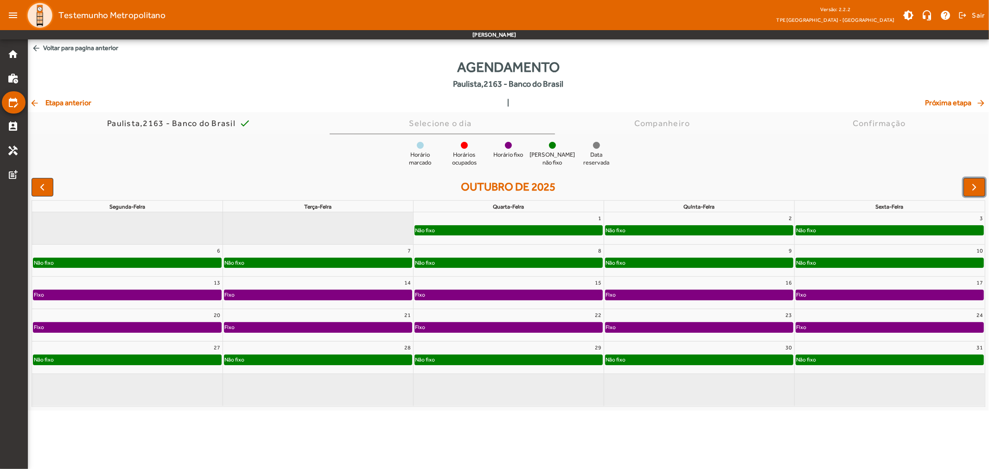
click at [825, 295] on div "Fixo" at bounding box center [890, 294] width 188 height 9
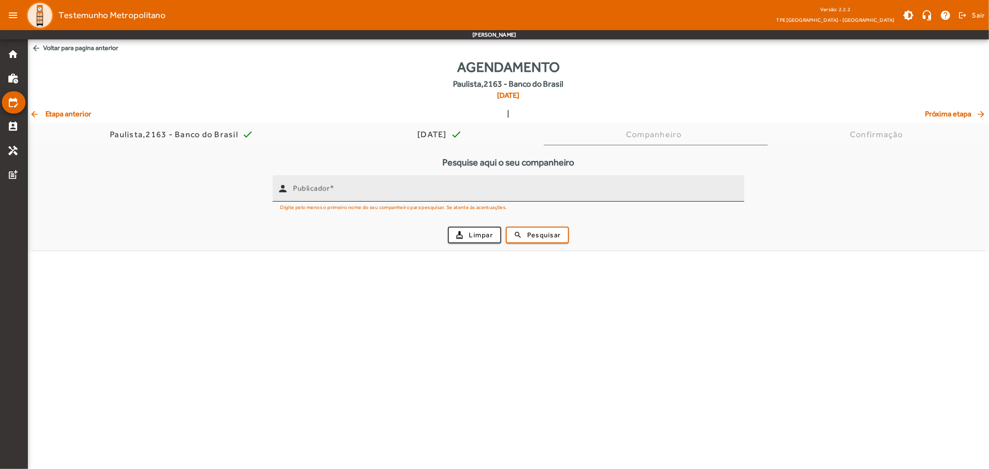
click at [383, 191] on input "Publicador" at bounding box center [515, 192] width 444 height 11
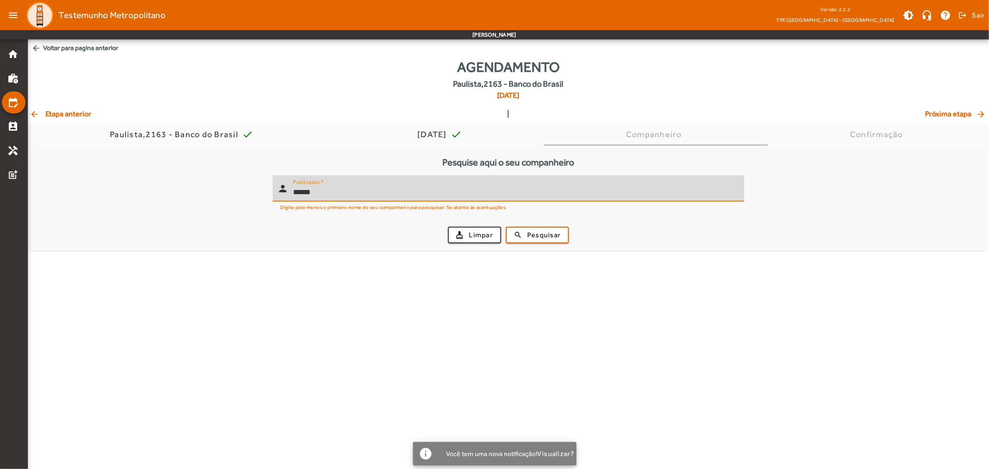
type input "******"
click at [506, 227] on button "search Pesquisar" at bounding box center [537, 235] width 63 height 17
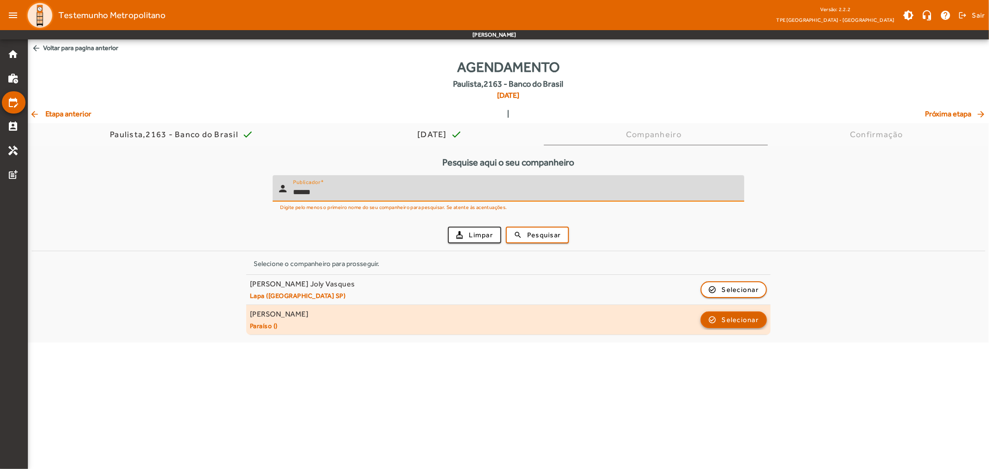
click at [756, 323] on span "Selecionar" at bounding box center [740, 319] width 37 height 11
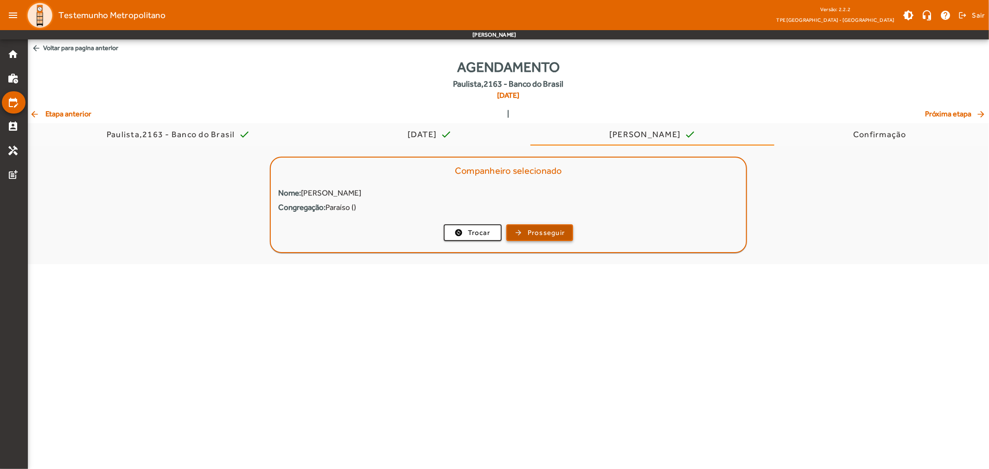
click at [531, 232] on span "Prosseguir" at bounding box center [547, 233] width 38 height 11
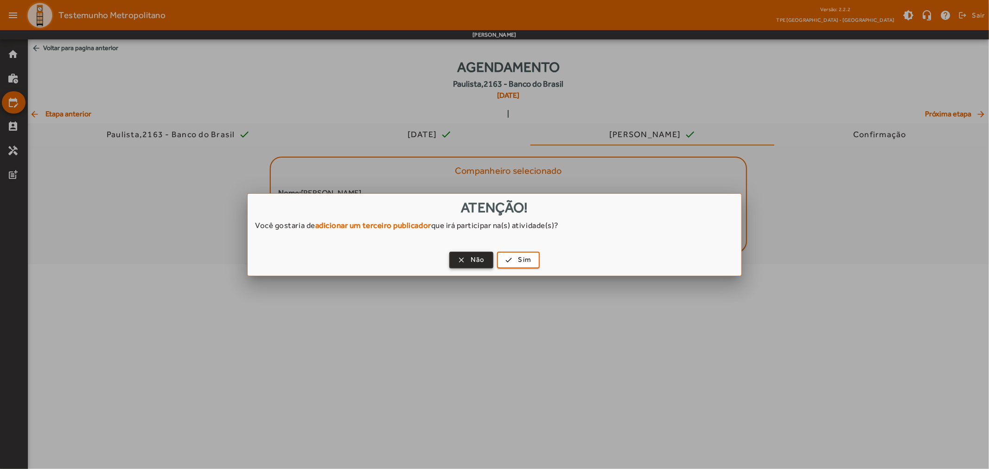
click at [468, 262] on span "button" at bounding box center [471, 260] width 42 height 22
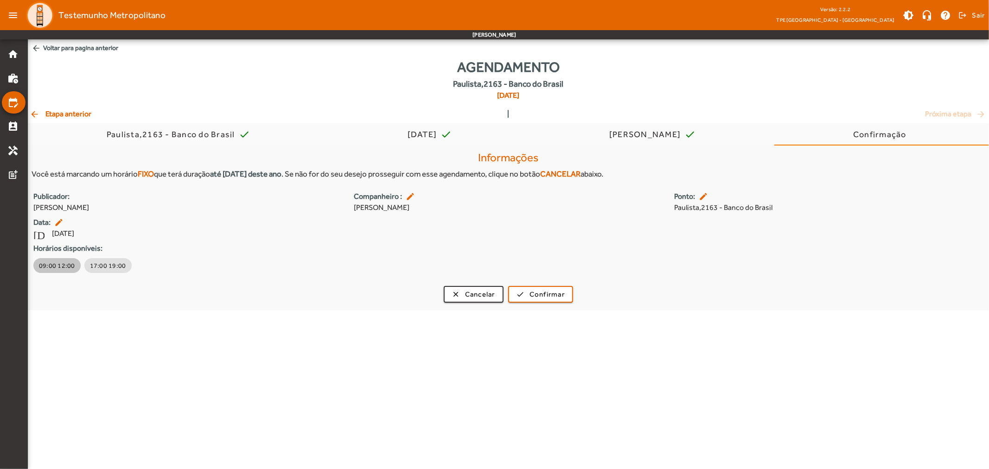
click at [199, 274] on div "09:00 12:00 17:00 19:00" at bounding box center [505, 265] width 950 height 19
click at [95, 311] on body "menu Testemunho Metropolitano Versão: 2.2.2 TPE [GEOGRAPHIC_DATA] - Centro brig…" at bounding box center [494, 234] width 989 height 469
click at [187, 294] on div "clear Cancelar check Confirmar" at bounding box center [508, 294] width 961 height 17
click at [295, 237] on div "[DATE] [DATE]" at bounding box center [187, 233] width 309 height 11
click at [480, 285] on form "Informações Você está marcando um horário FIXO que terá duração até [DATE] dest…" at bounding box center [508, 224] width 961 height 155
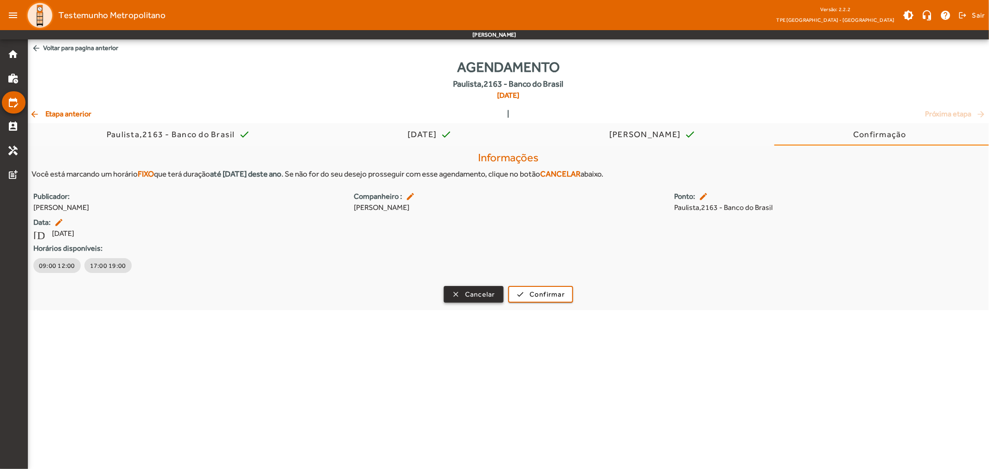
click at [479, 290] on span "Cancelar" at bounding box center [480, 294] width 30 height 11
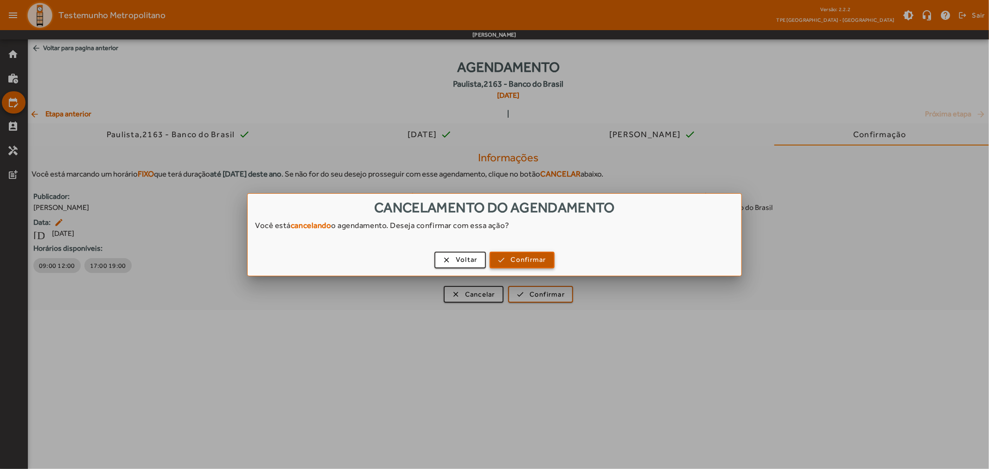
click at [532, 260] on span "Confirmar" at bounding box center [528, 259] width 35 height 11
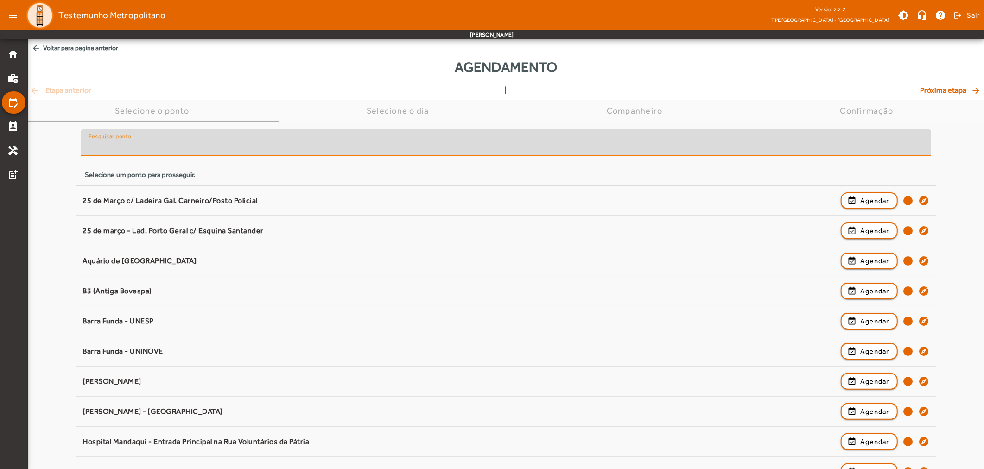
click at [179, 147] on input "Pesquisar ponto" at bounding box center [506, 146] width 835 height 11
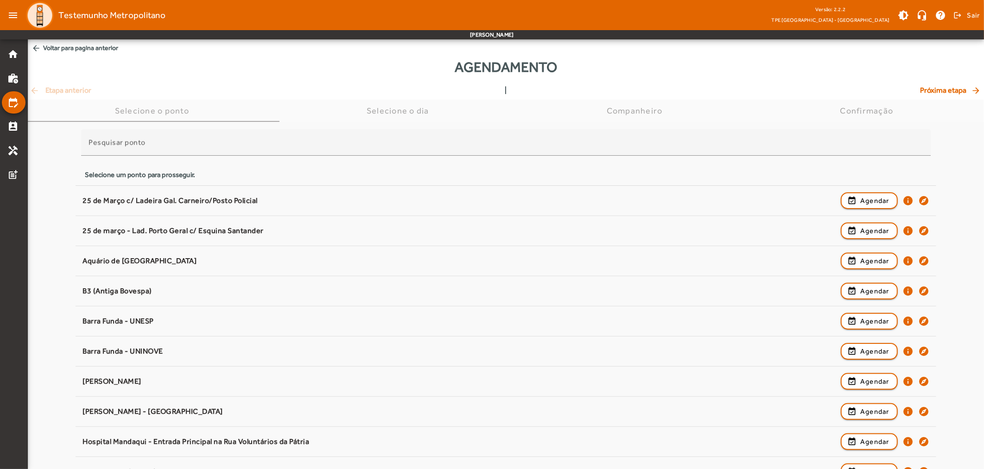
click at [25, 219] on mat-nav-list "home work_history edit_calendar perm_contact_calendar handyman post_add" at bounding box center [13, 254] width 27 height 430
drag, startPoint x: 25, startPoint y: 219, endPoint x: 139, endPoint y: 61, distance: 195.3
click at [139, 61] on div "Agendamento" at bounding box center [506, 71] width 956 height 28
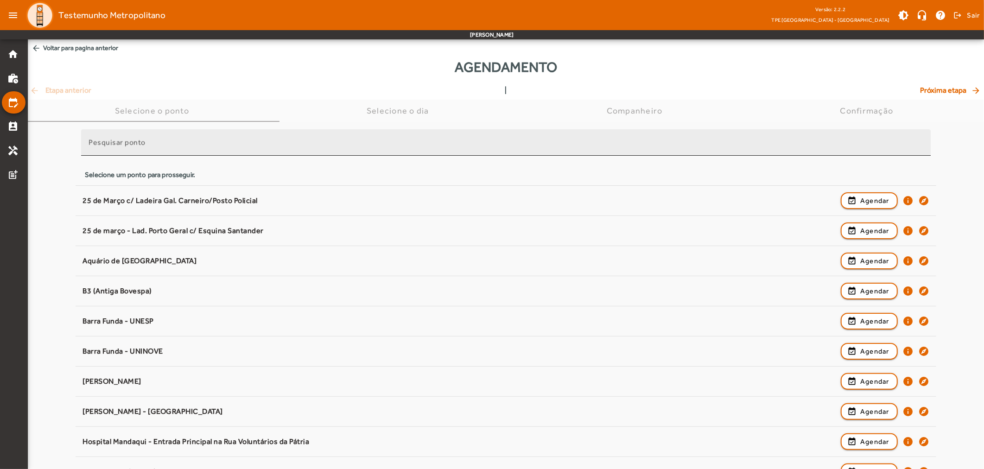
click at [95, 143] on mat-label "Pesquisar ponto" at bounding box center [117, 142] width 57 height 9
click at [95, 143] on input "Pesquisar ponto" at bounding box center [506, 146] width 835 height 11
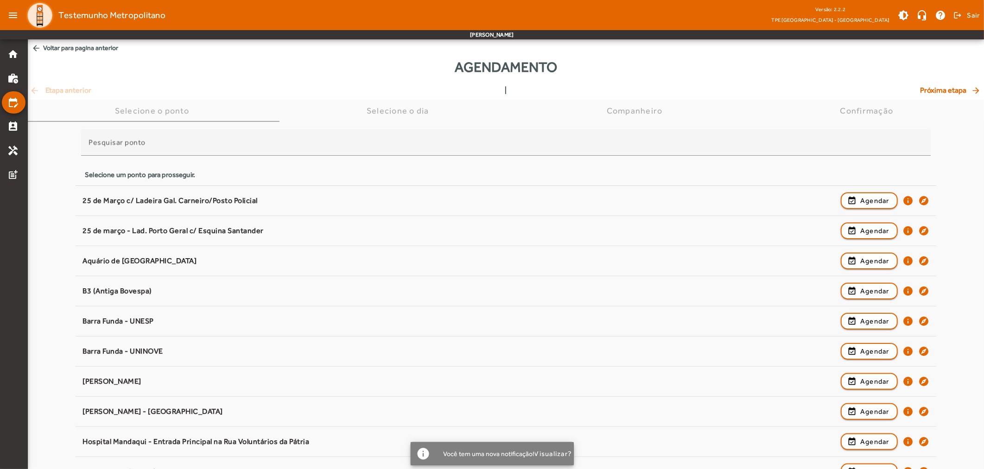
click at [446, 452] on div "Você tem uma nova notificação!" at bounding box center [485, 453] width 99 height 13
click at [553, 451] on span "Visualizar?" at bounding box center [553, 454] width 38 height 8
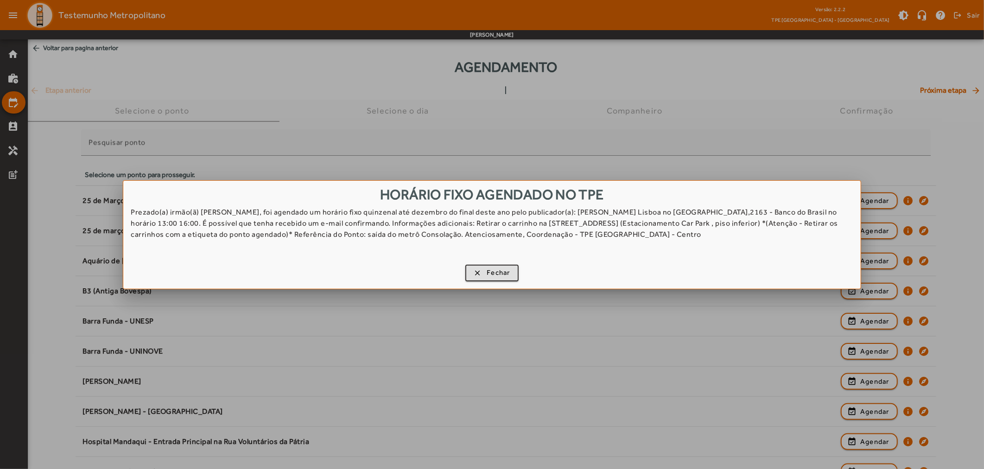
click at [442, 245] on div "Prezado(a) irmão(ã) [PERSON_NAME], foi agendado um horário fixo quinzenal até d…" at bounding box center [491, 230] width 737 height 46
click at [561, 235] on div "Prezado(a) irmão(ã) [PERSON_NAME], foi agendado um horário fixo quinzenal até d…" at bounding box center [491, 230] width 737 height 46
click at [587, 267] on div "clear Fechar" at bounding box center [491, 275] width 737 height 28
click at [417, 251] on div "Prezado(a) irmão(ã) [PERSON_NAME], foi agendado um horário fixo quinzenal até d…" at bounding box center [491, 230] width 737 height 46
click at [566, 241] on div "Prezado(a) irmão(ã) [PERSON_NAME], foi agendado um horário fixo quinzenal até d…" at bounding box center [491, 230] width 737 height 46
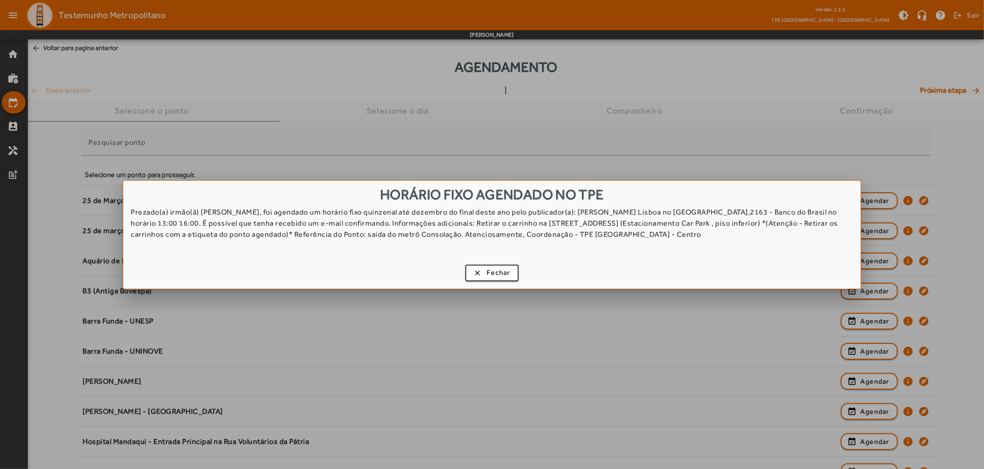
click at [446, 262] on div "clear Fechar" at bounding box center [491, 275] width 737 height 28
click at [498, 265] on button "clear Fechar" at bounding box center [491, 273] width 53 height 17
